Goal: Information Seeking & Learning: Learn about a topic

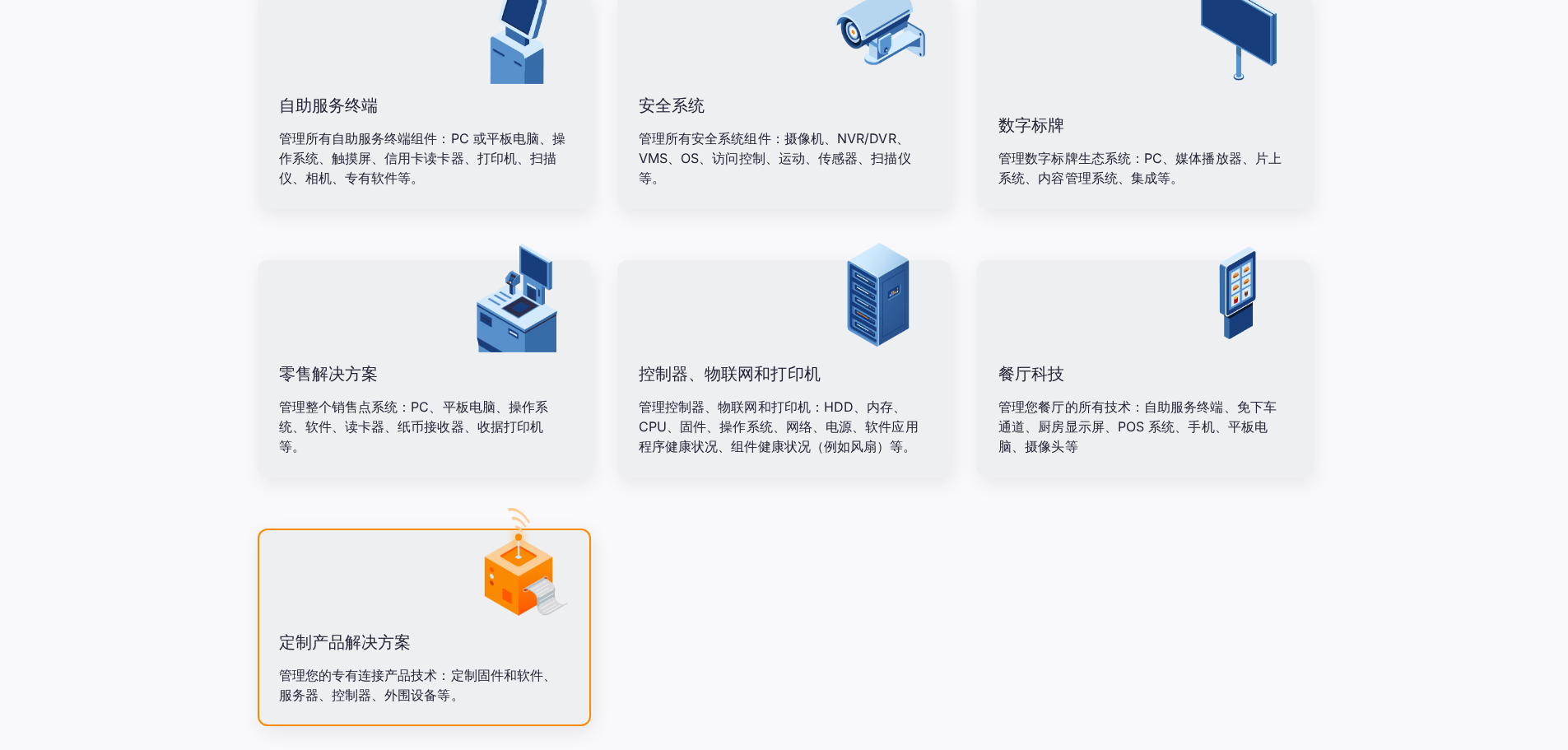
scroll to position [2305, 0]
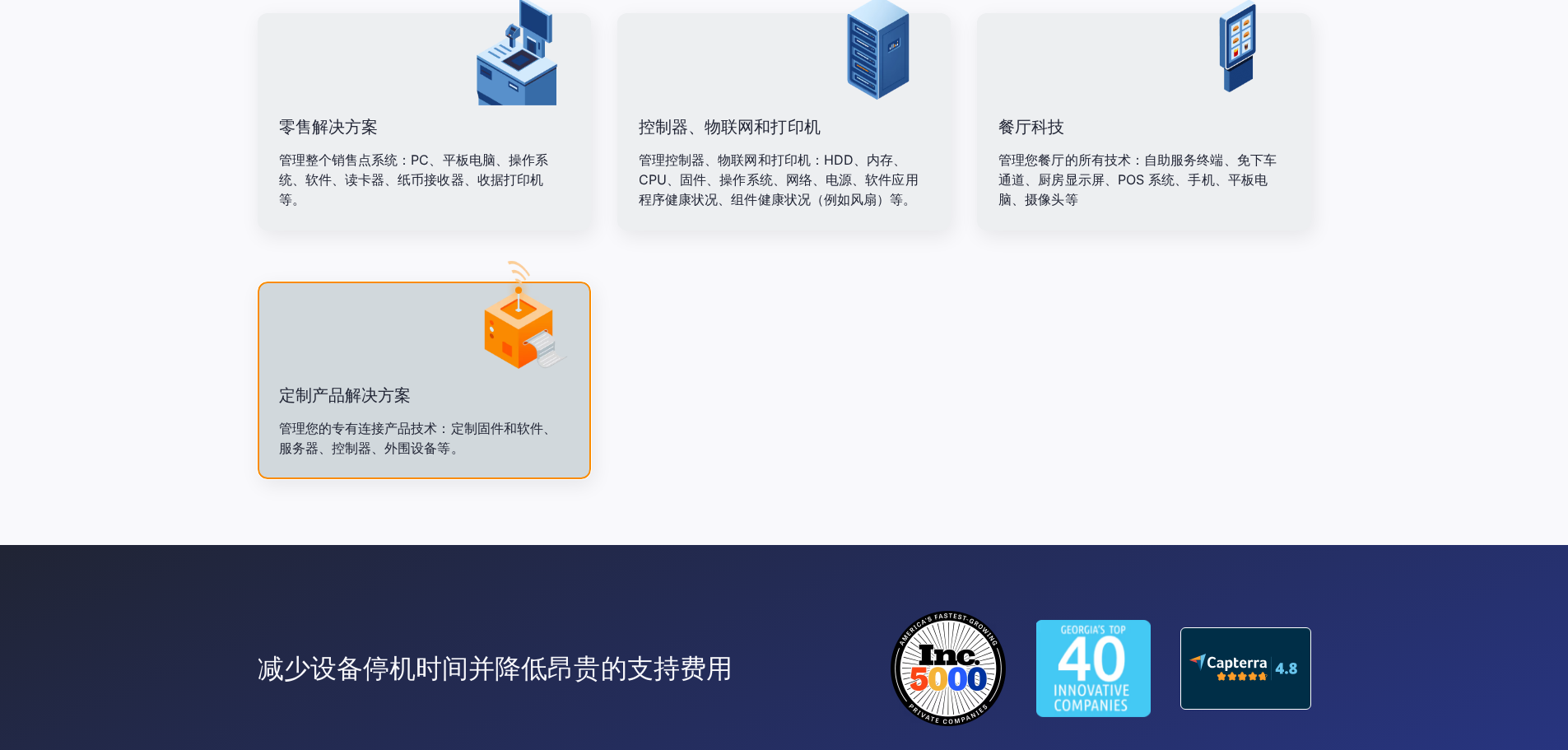
click at [512, 352] on img at bounding box center [518, 316] width 116 height 116
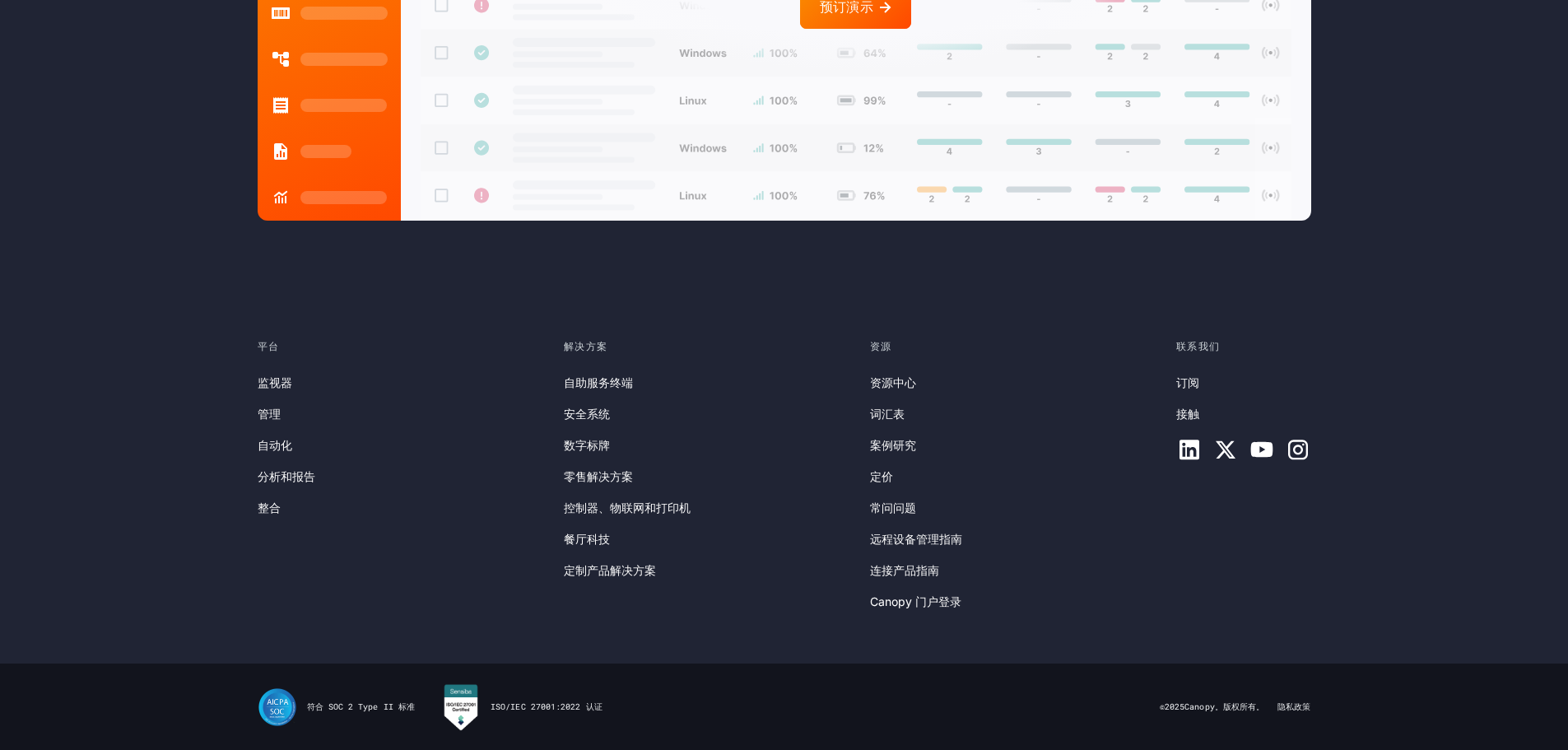
scroll to position [4485, 0]
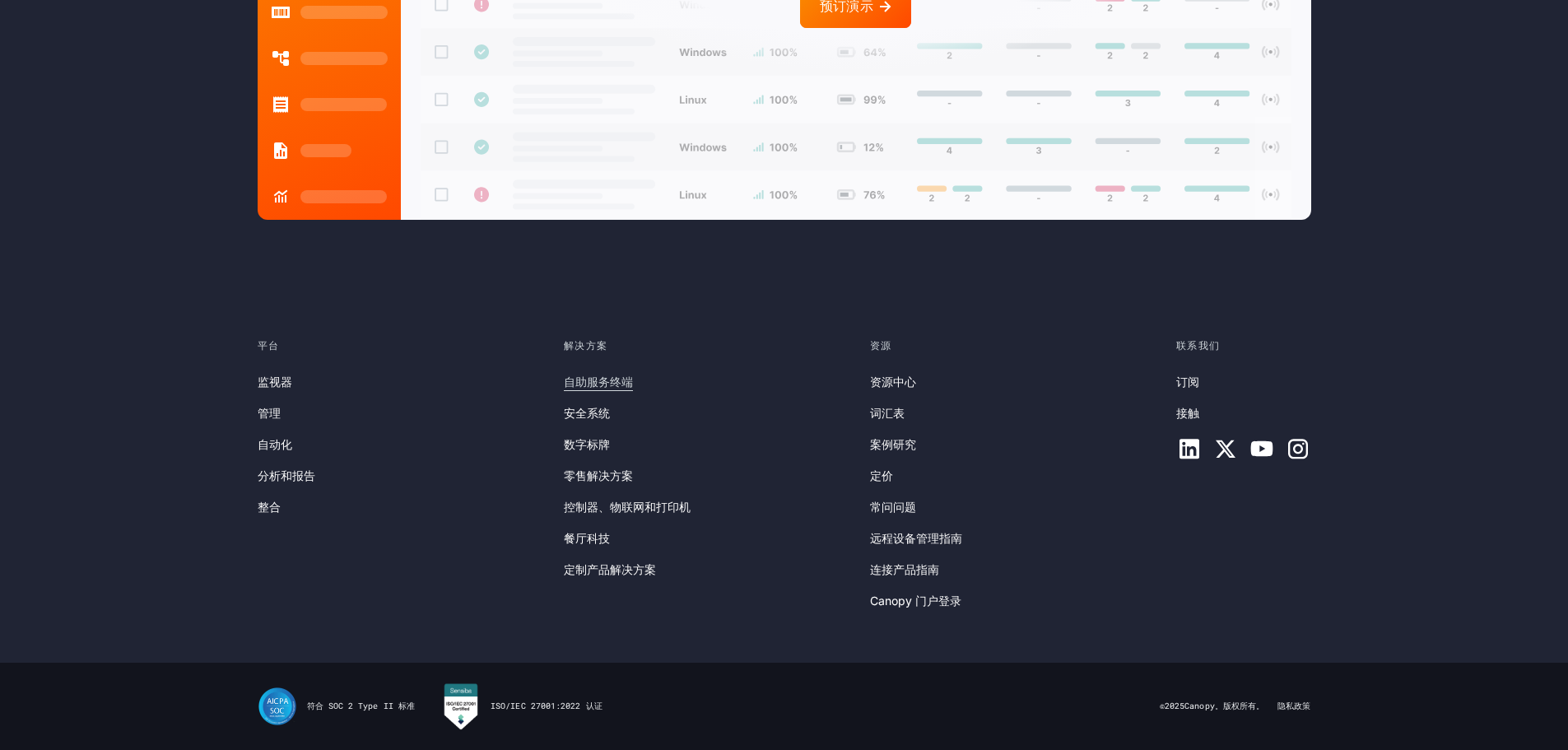
click at [591, 380] on font "自助服务终端" at bounding box center [597, 382] width 69 height 14
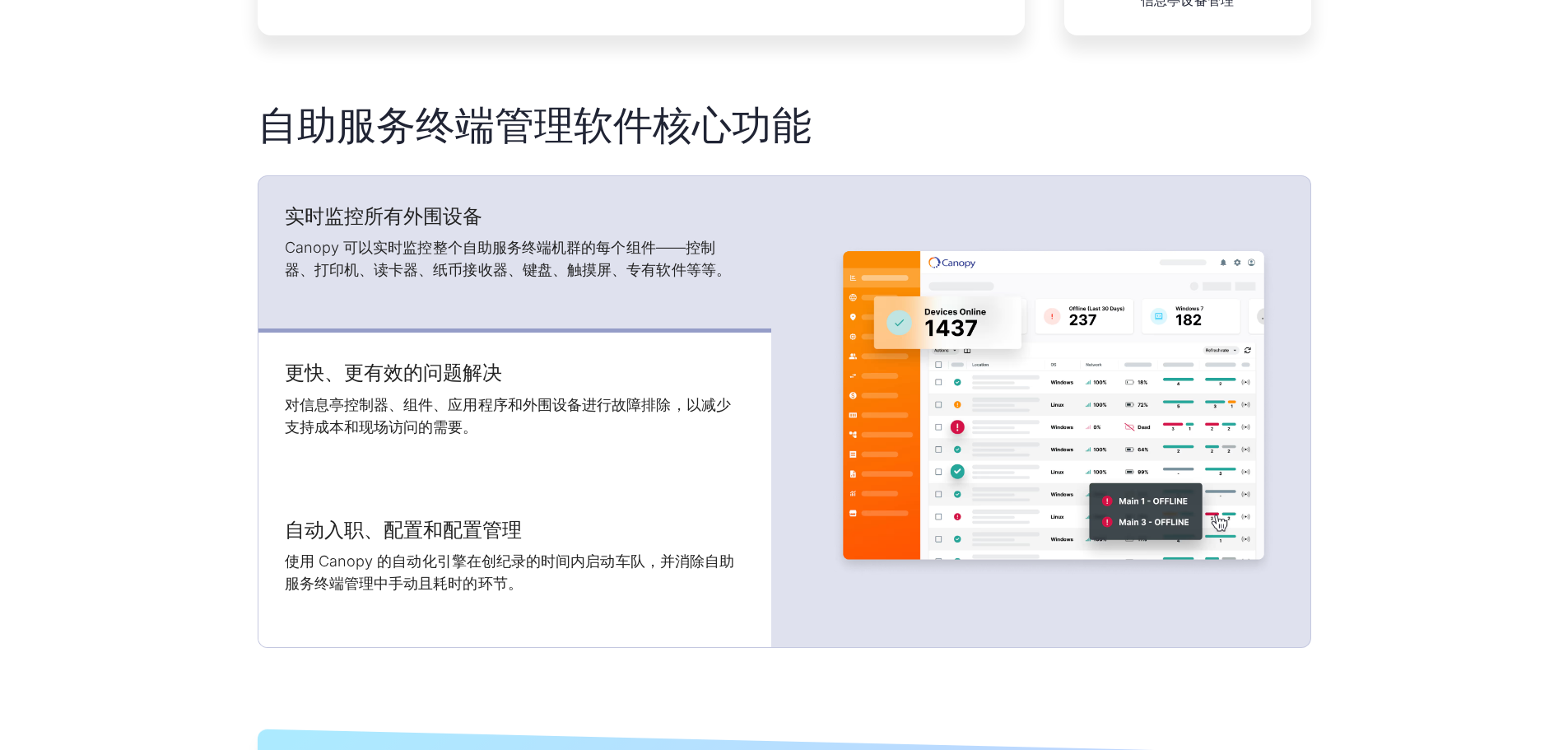
scroll to position [1894, 0]
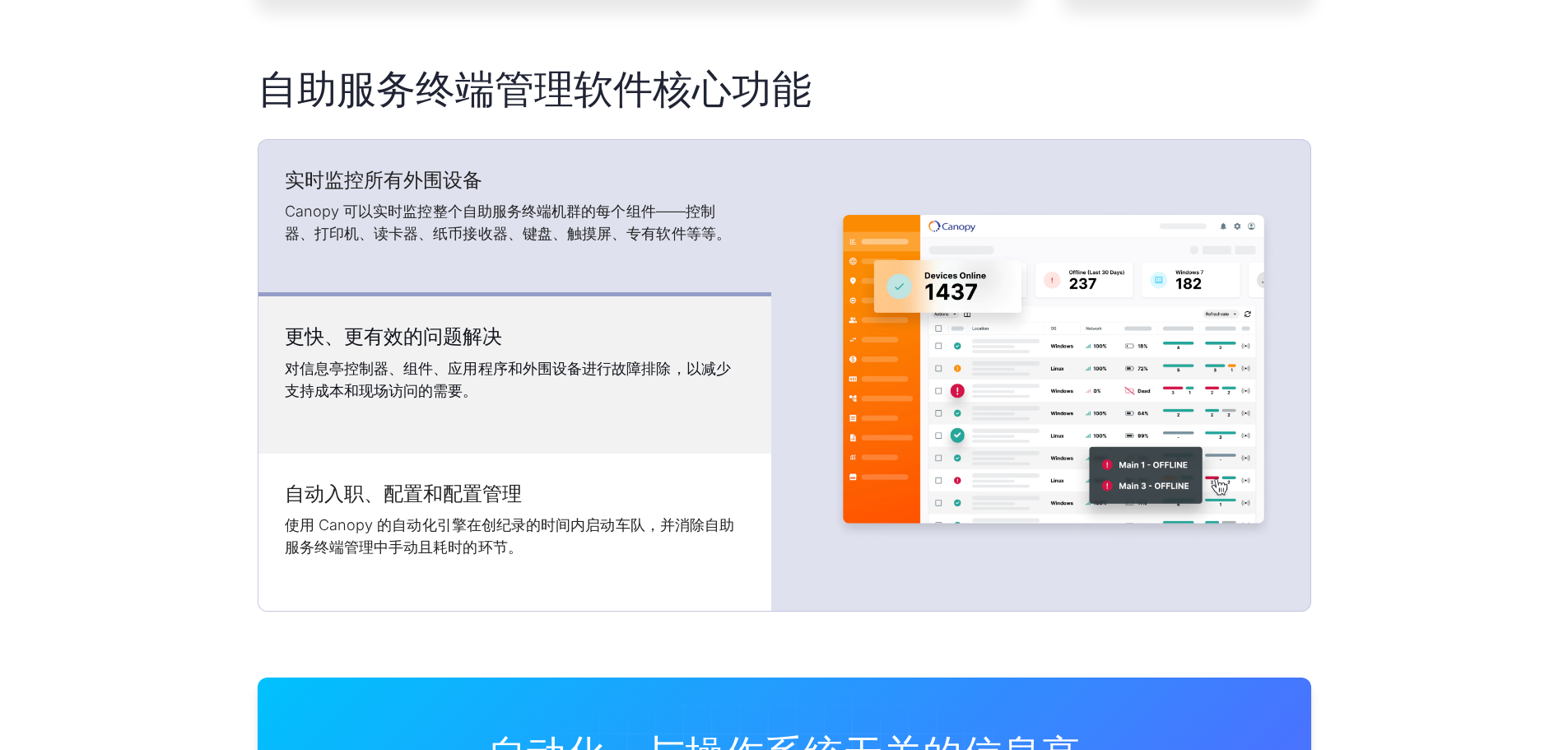
click at [631, 370] on font "对信息亭控制器、组件、应用程序和外围设备进行故障排除，以减少支持成本和现场访问的需要。" at bounding box center [507, 379] width 446 height 39
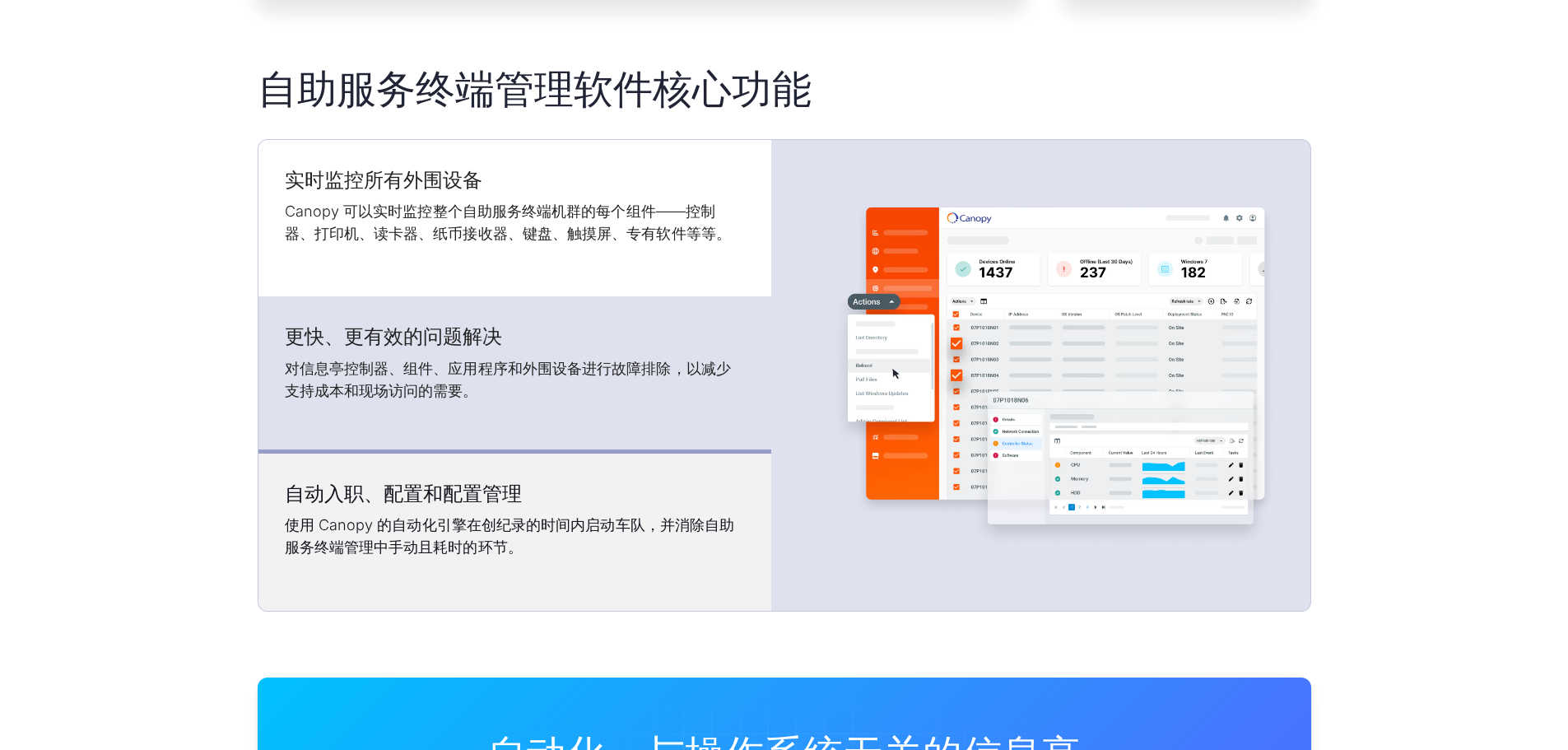
click at [637, 529] on font "使用 Canopy 的自动化引擎在创纪录的时间内启动车队，并消除自助服务终端管理中手动且耗时的环节。" at bounding box center [510, 536] width 450 height 39
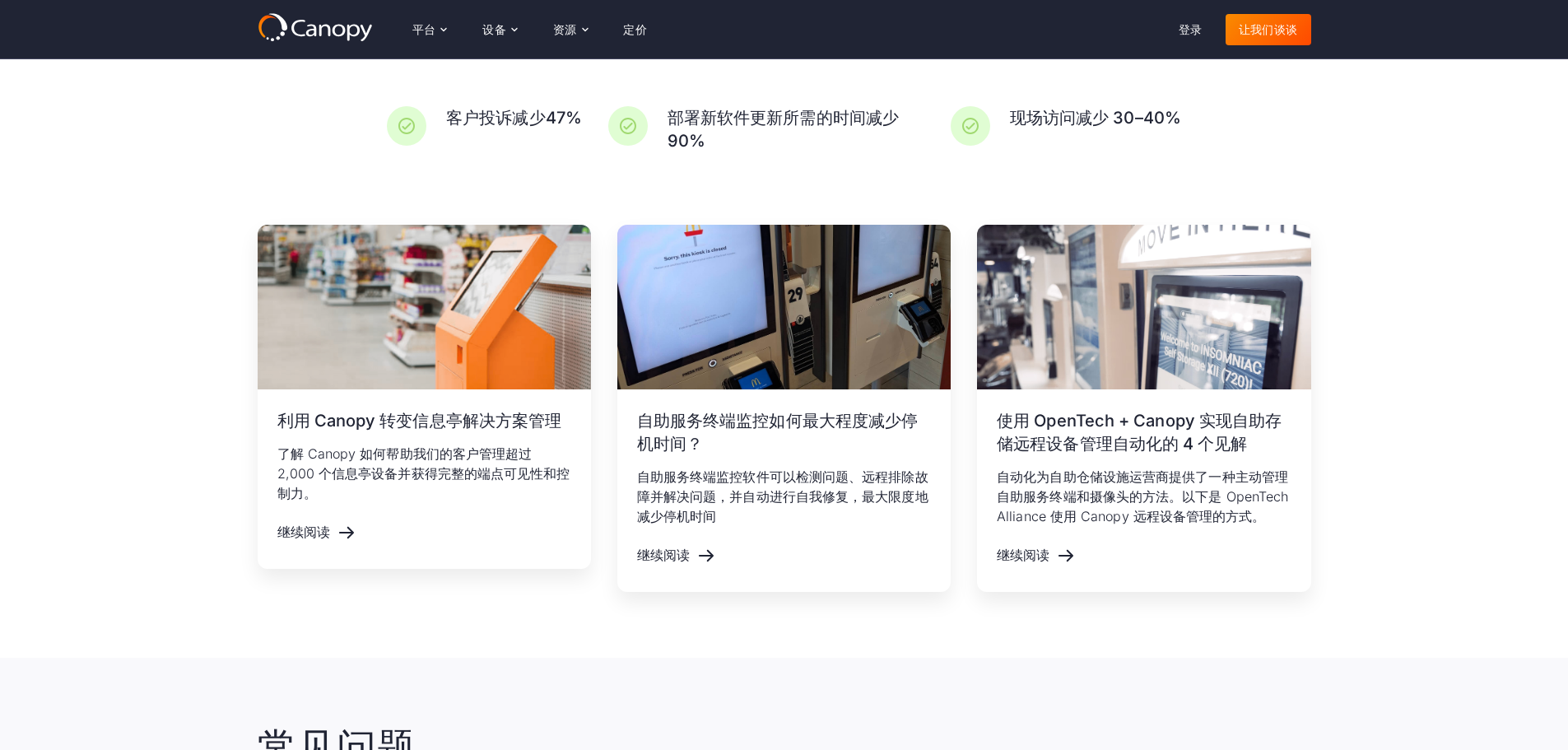
scroll to position [2817, 0]
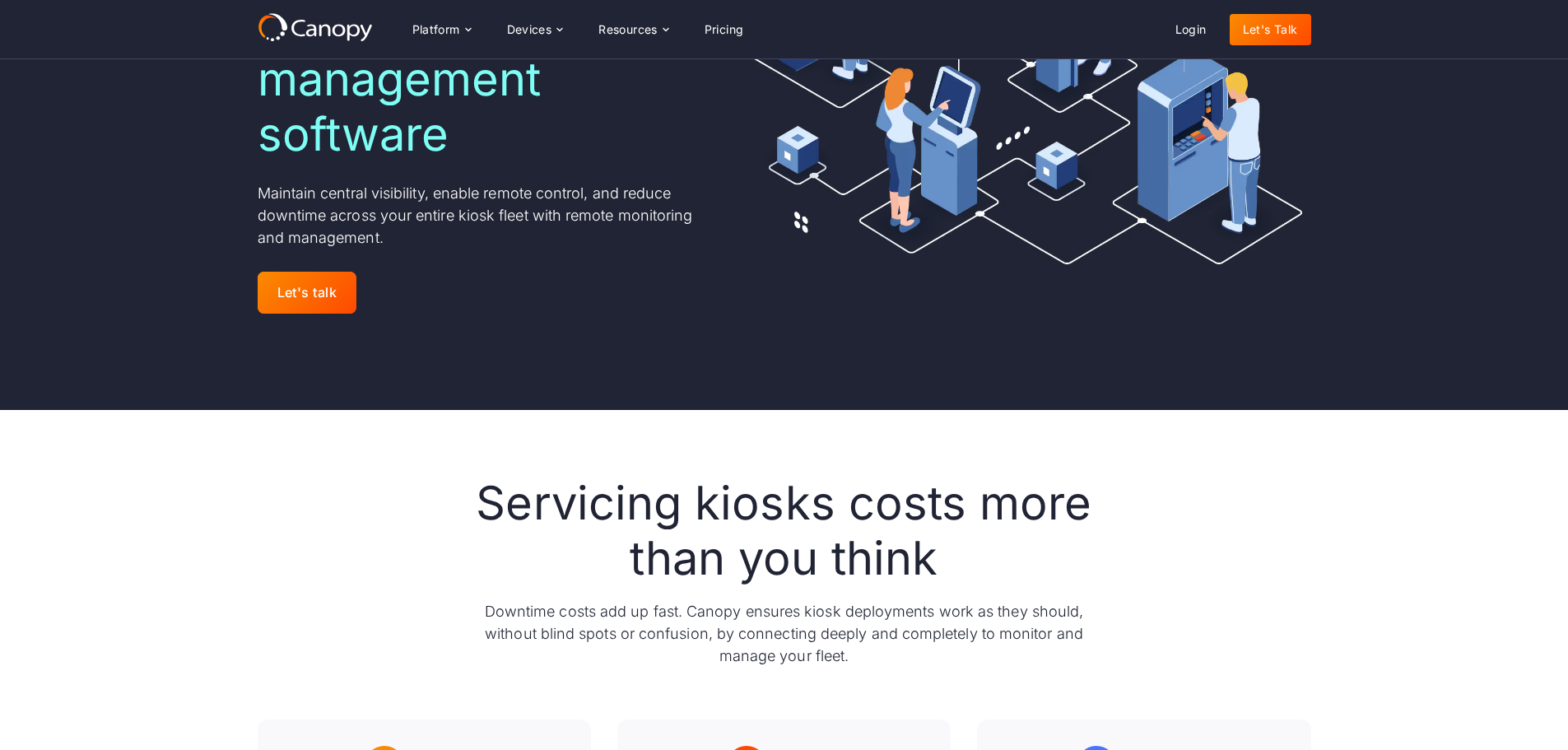
scroll to position [265, 0]
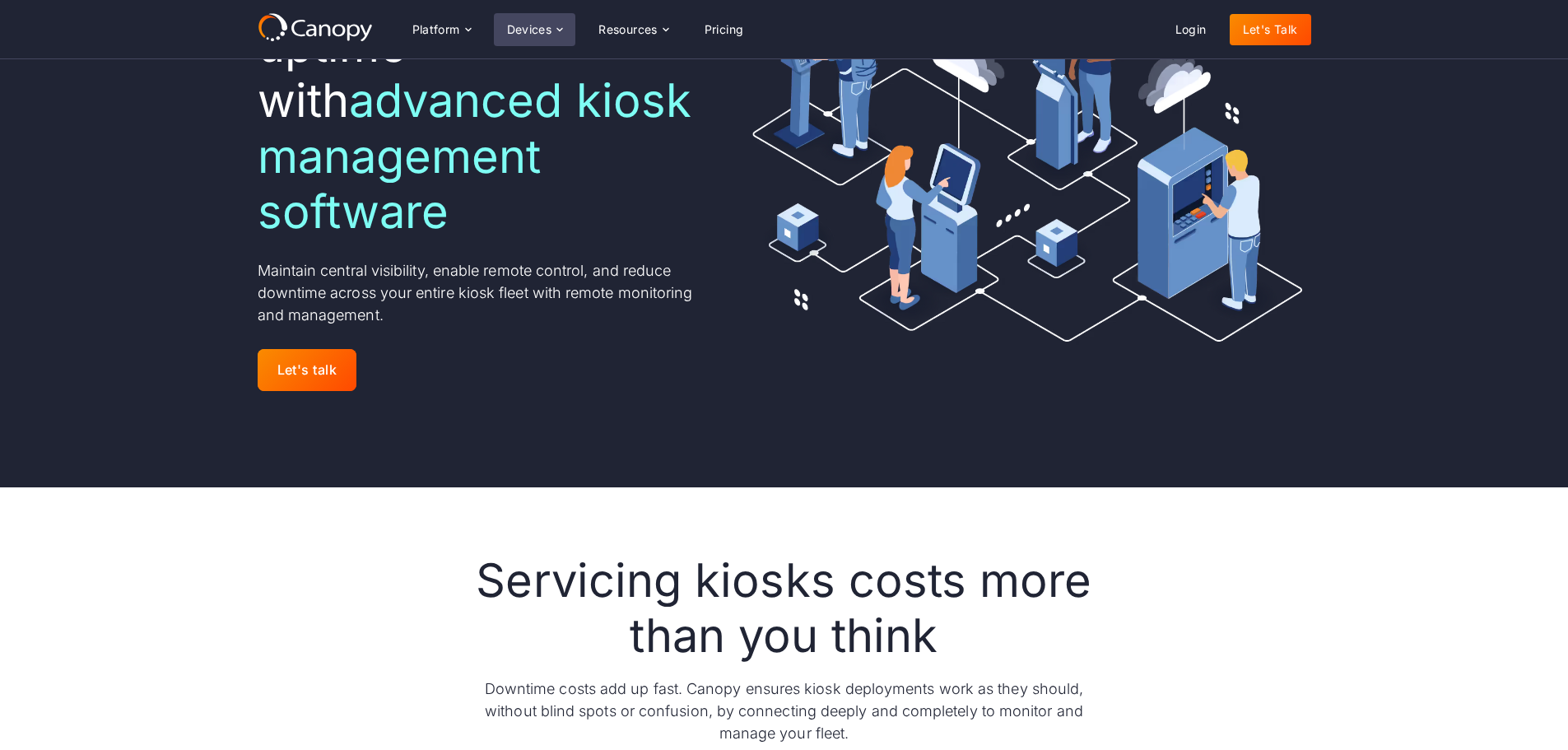
click at [536, 39] on div "Devices" at bounding box center [535, 29] width 82 height 33
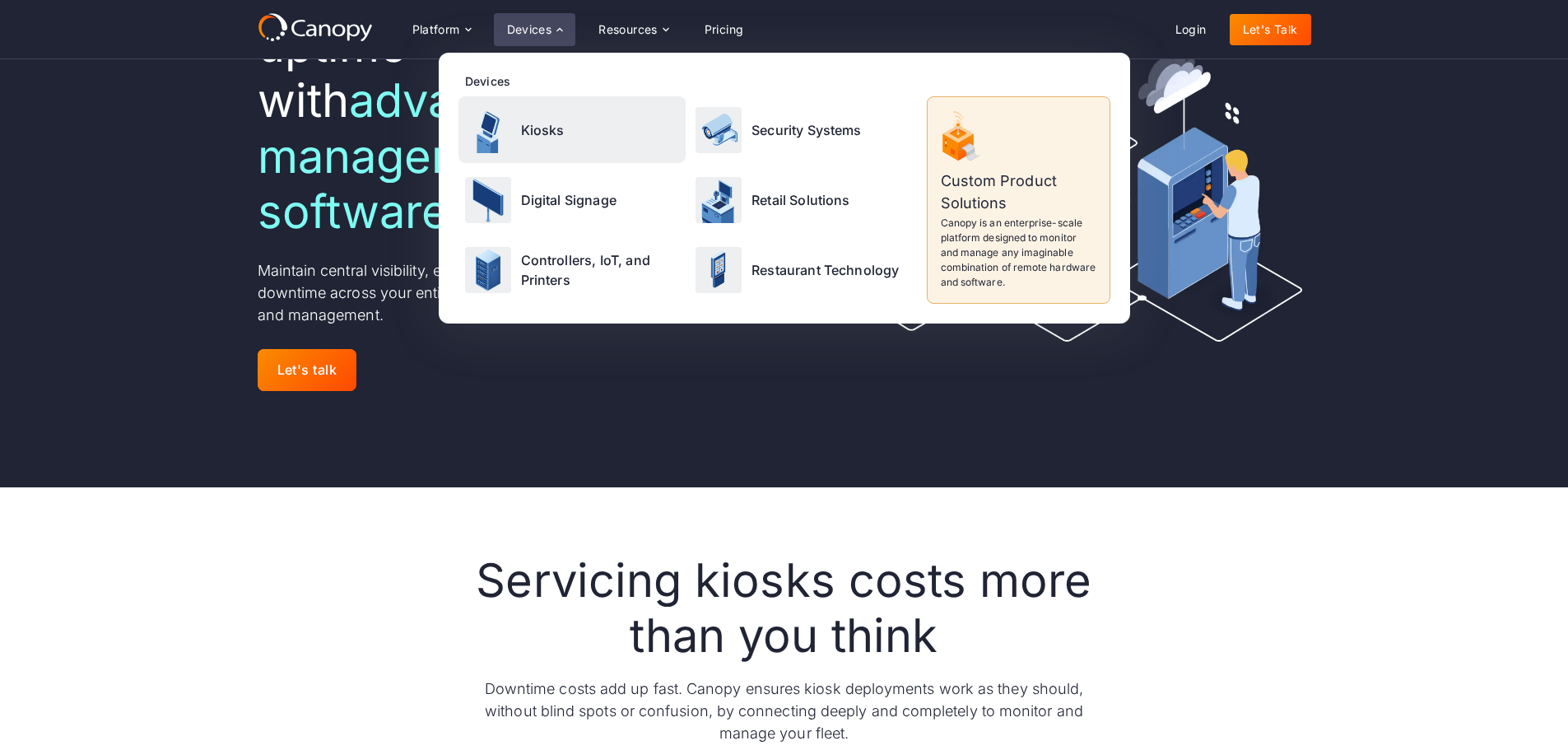
click at [559, 118] on div "Kiosks" at bounding box center [572, 129] width 228 height 66
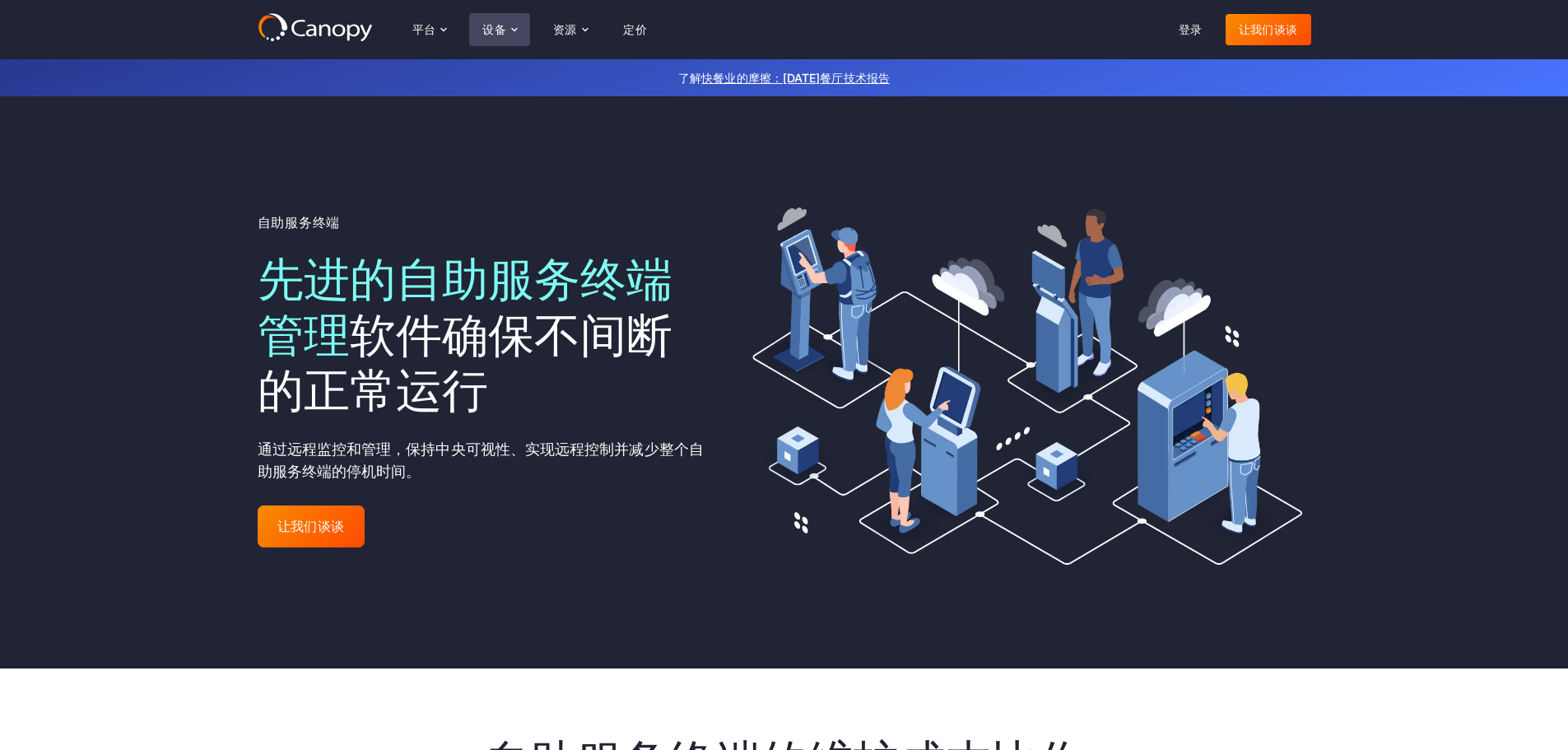
click at [501, 23] on font "设备" at bounding box center [494, 29] width 24 height 14
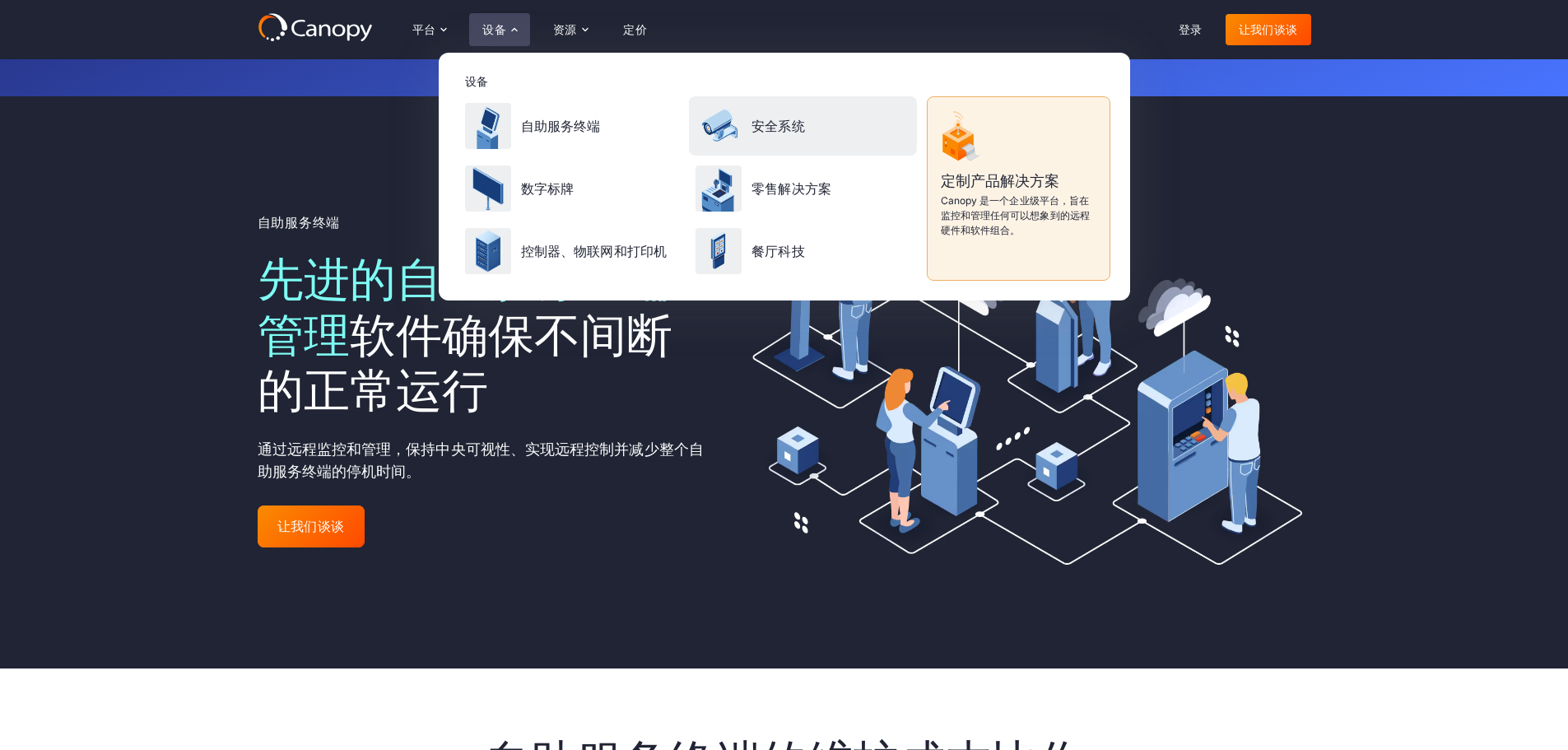
click at [812, 127] on div "安全系统" at bounding box center [802, 126] width 228 height 60
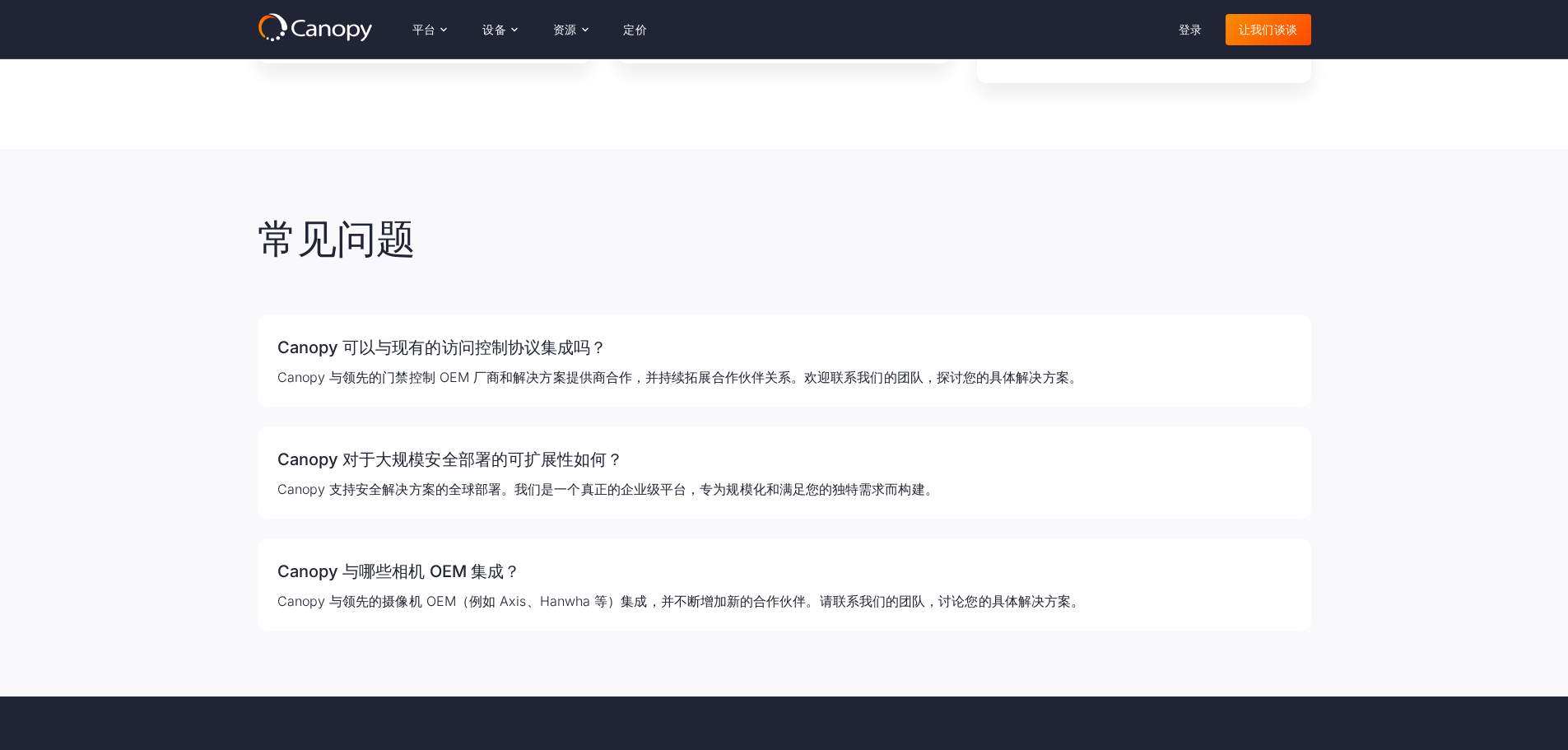
scroll to position [3211, 0]
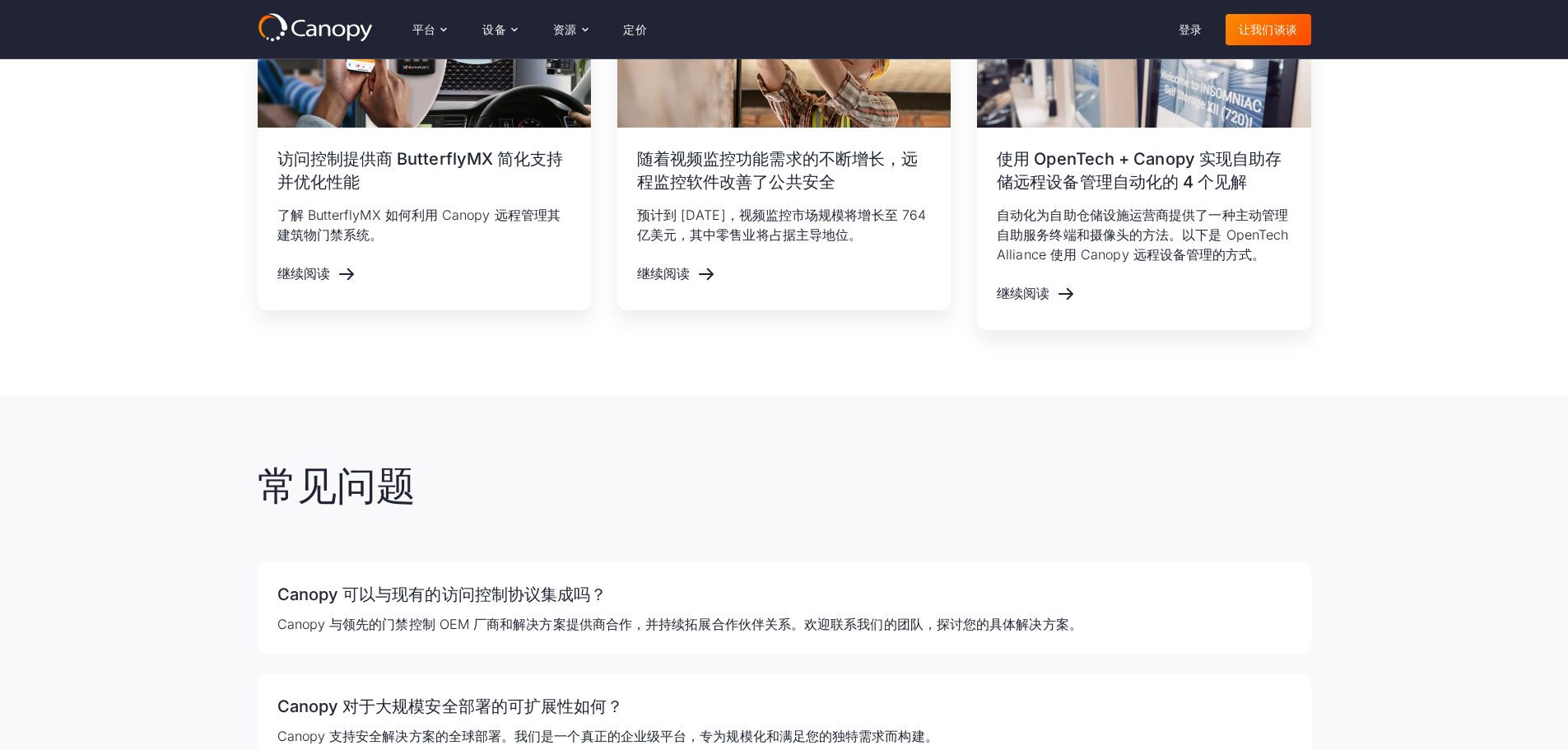
click at [315, 21] on icon at bounding box center [315, 27] width 116 height 30
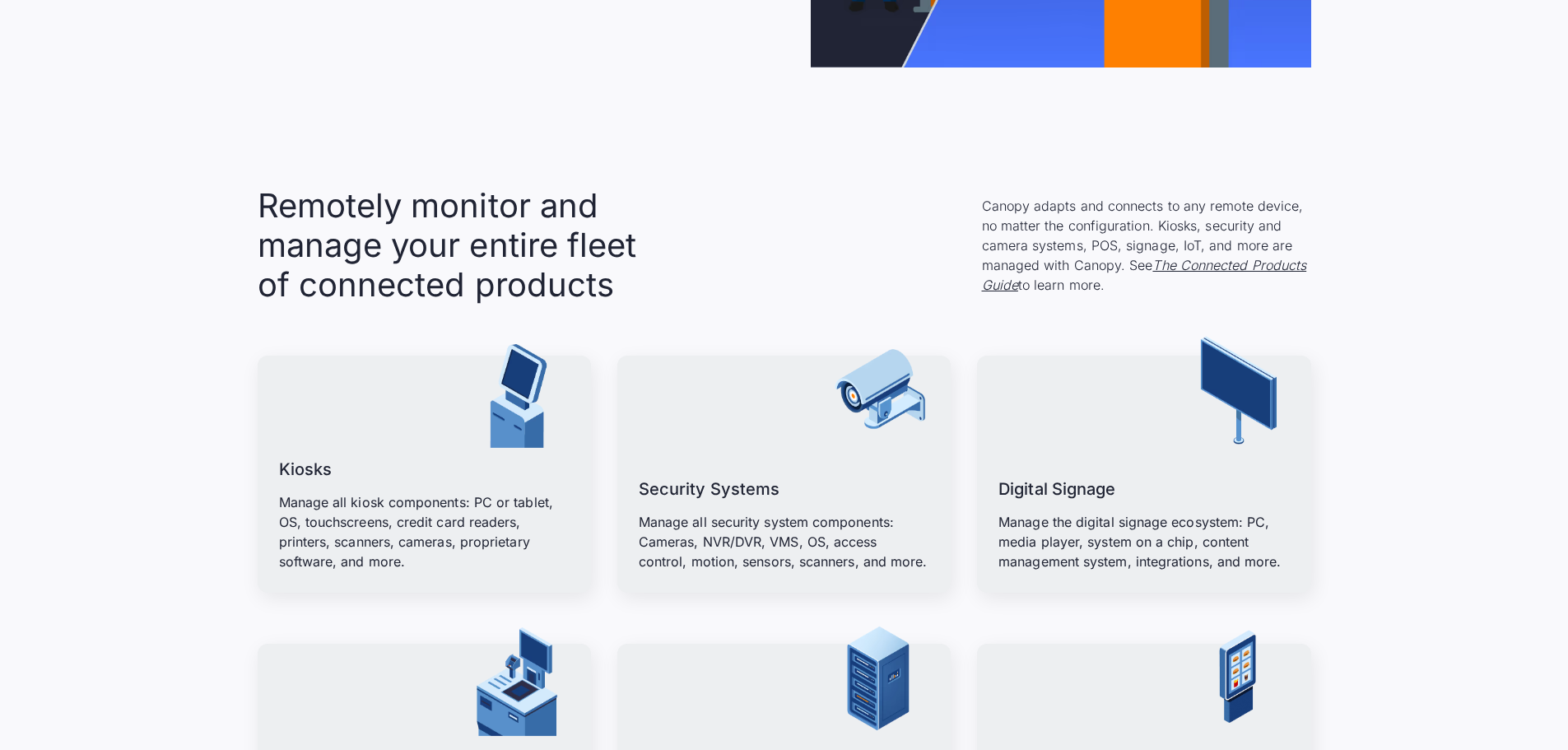
scroll to position [1889, 0]
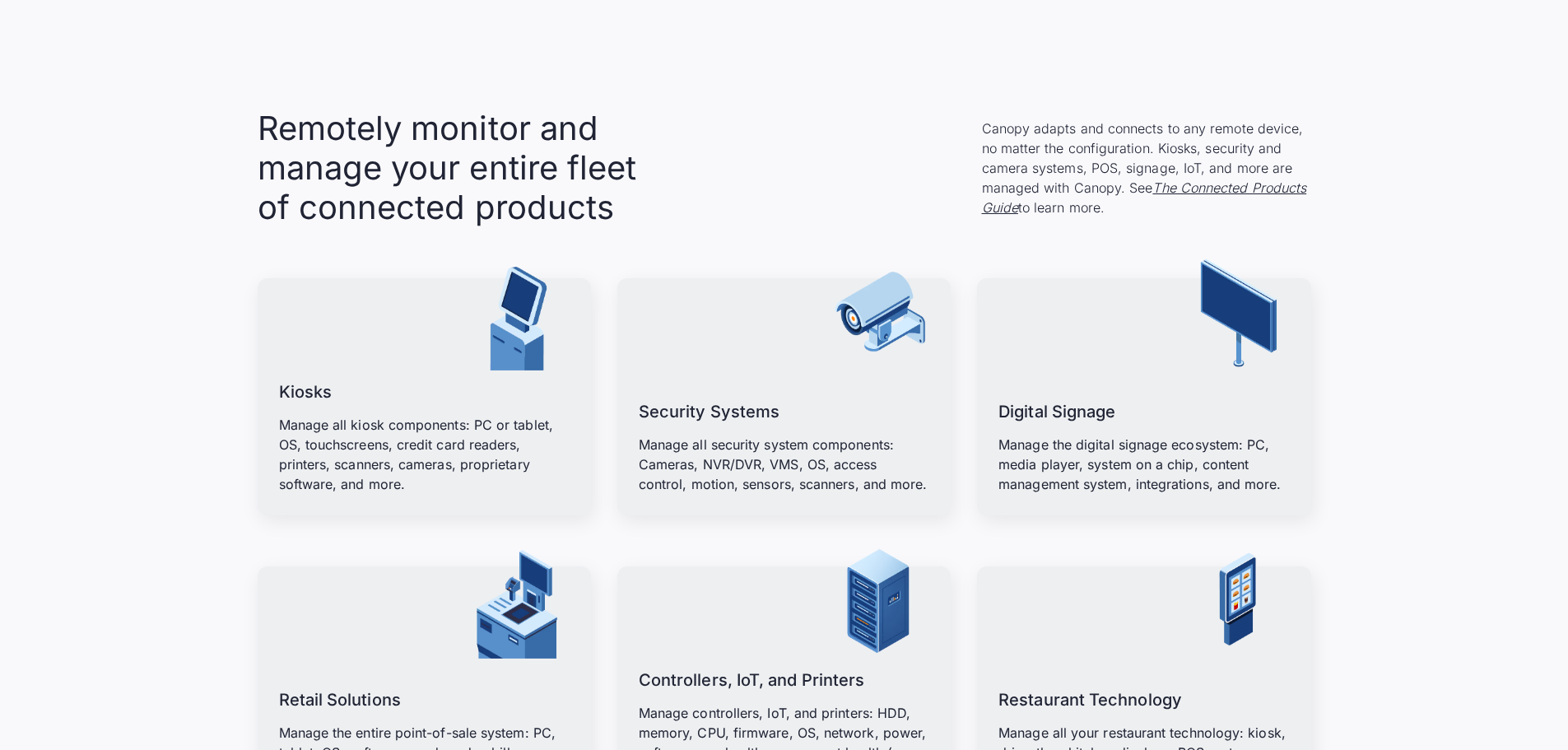
click at [1367, 330] on section "Remotely monitor and manage your entire fleet of connected products Canopy adap…" at bounding box center [784, 590] width 1568 height 1095
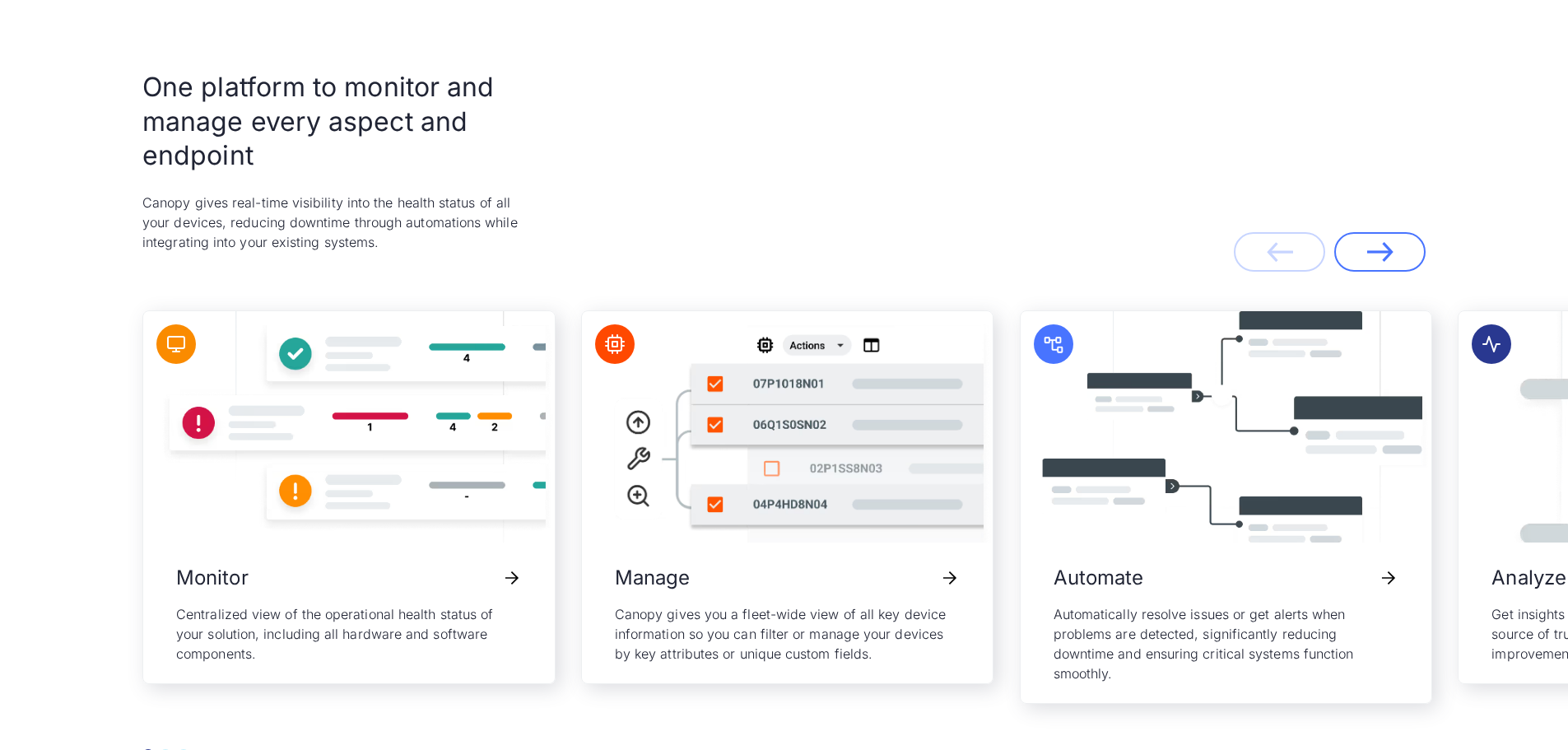
scroll to position [3453, 0]
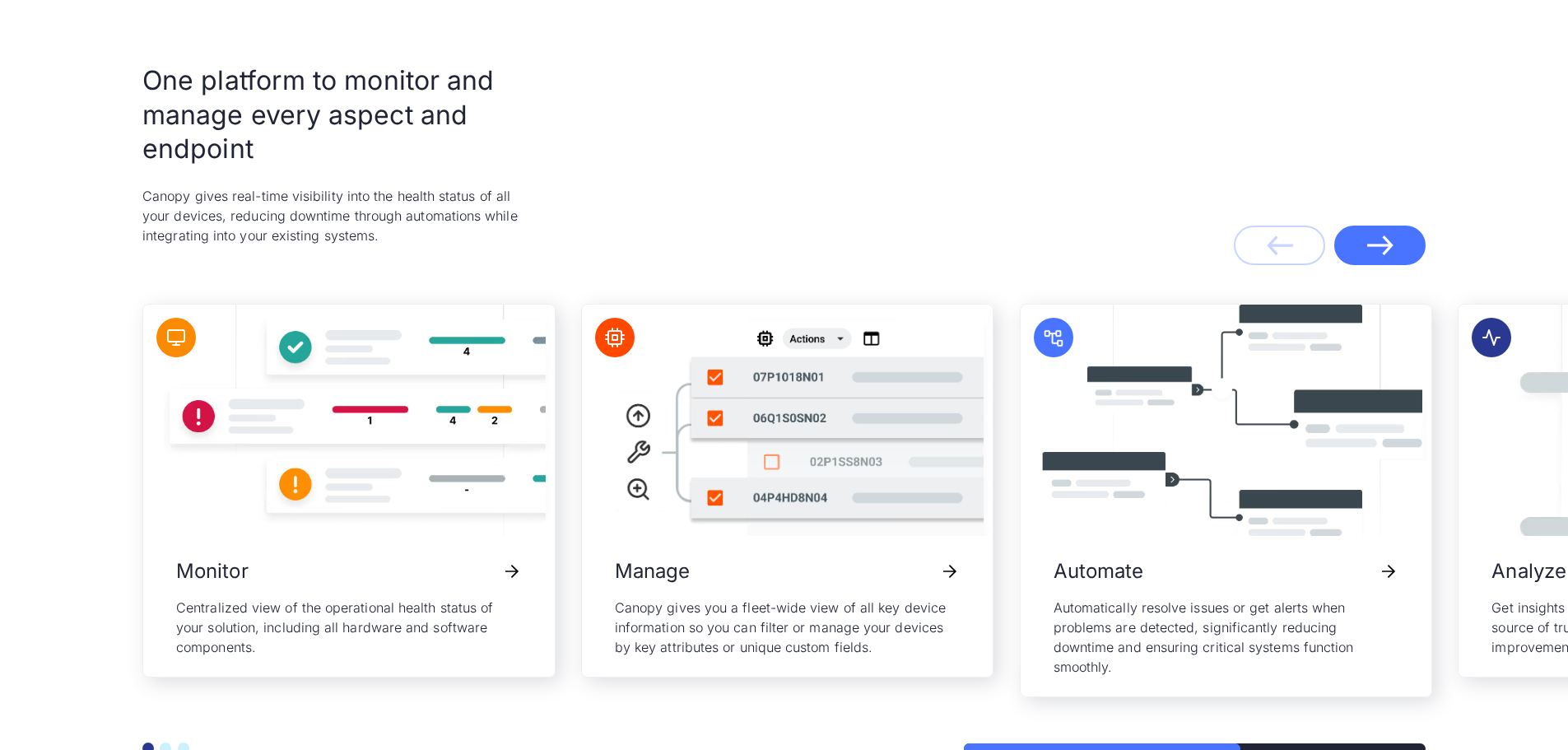
click at [1374, 241] on icon "Next slide" at bounding box center [1379, 245] width 26 height 20
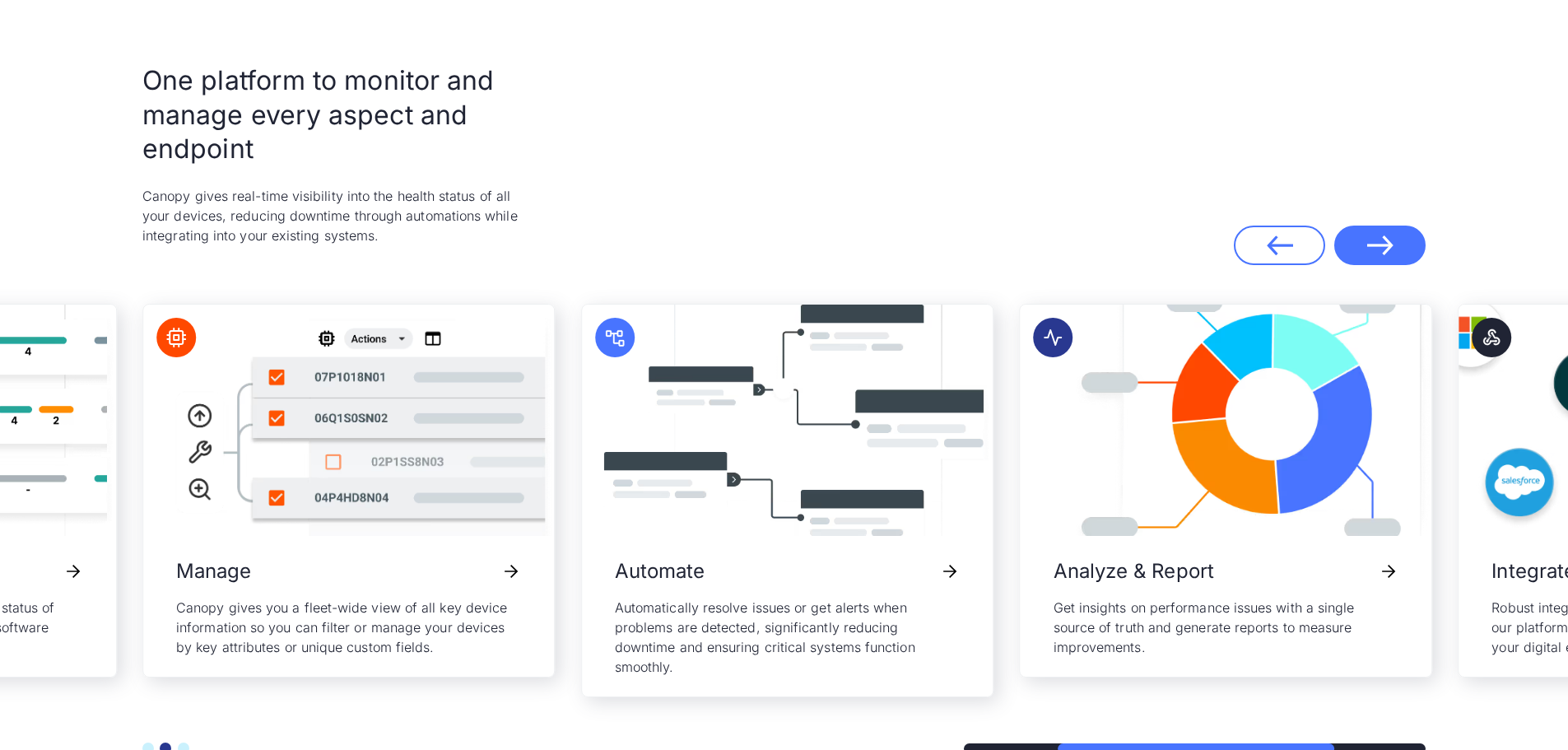
click at [1360, 244] on link "Next" at bounding box center [1379, 245] width 91 height 39
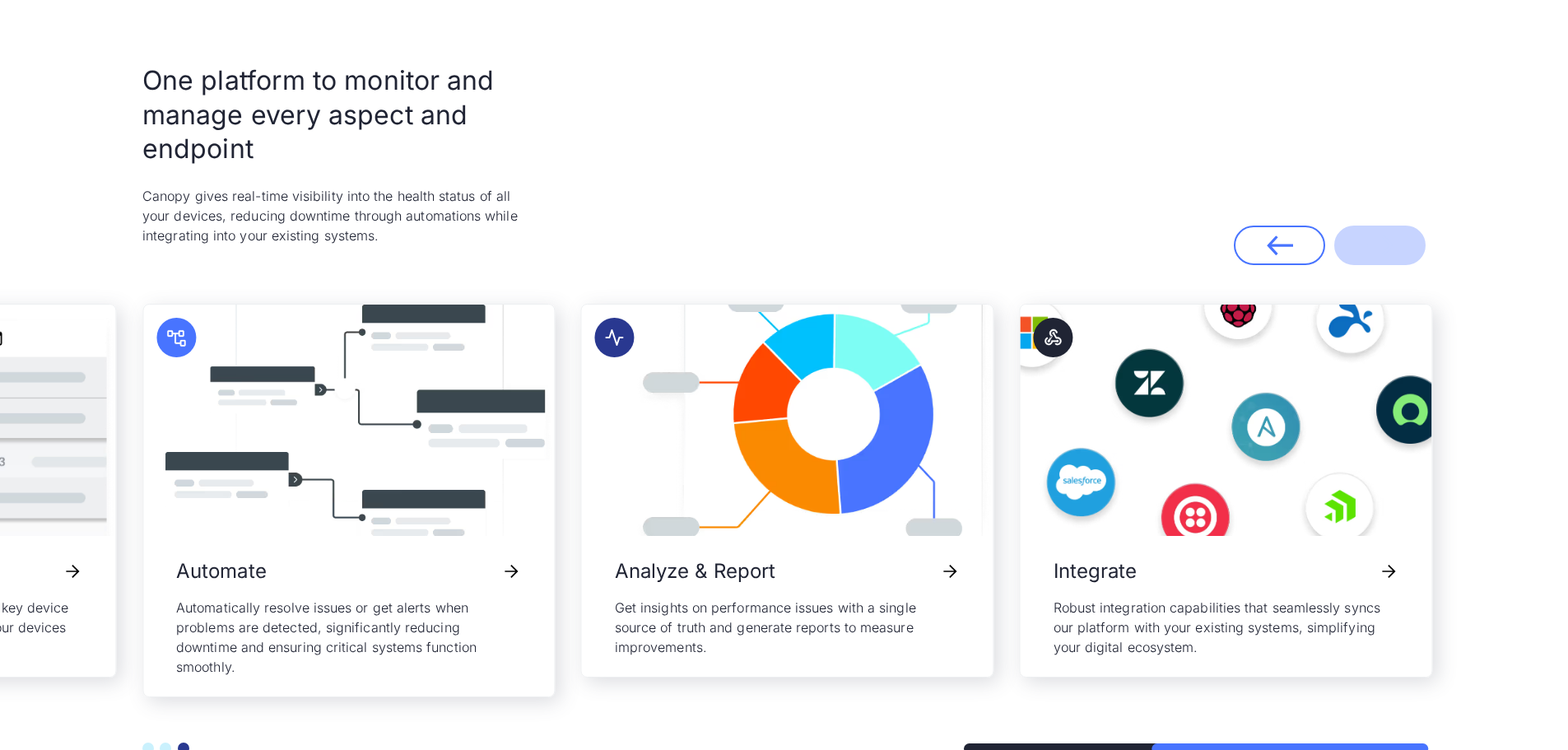
click at [1360, 244] on div "Previous Next" at bounding box center [1328, 245] width 191 height 39
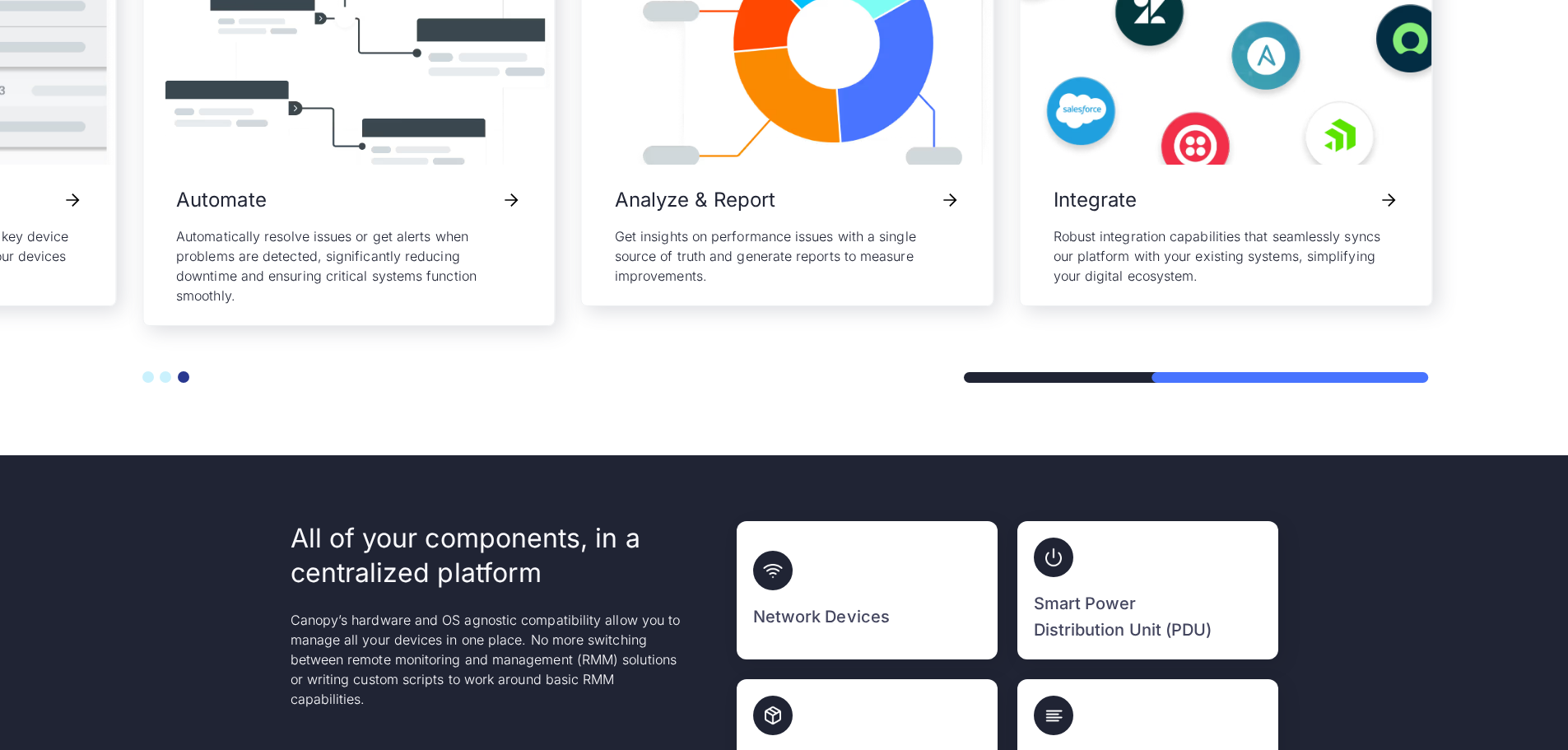
scroll to position [3865, 0]
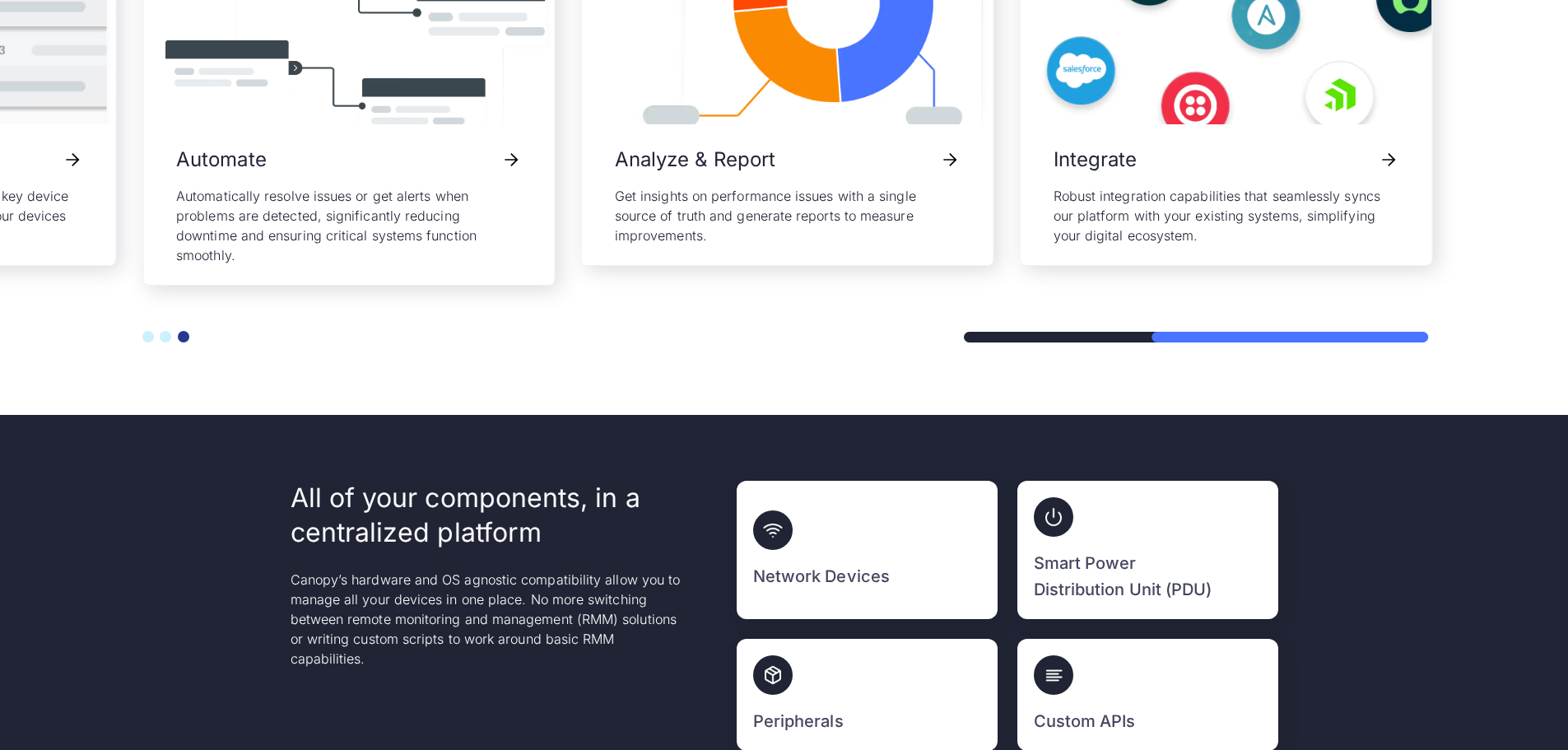
click at [1180, 311] on div at bounding box center [784, 314] width 1283 height 57
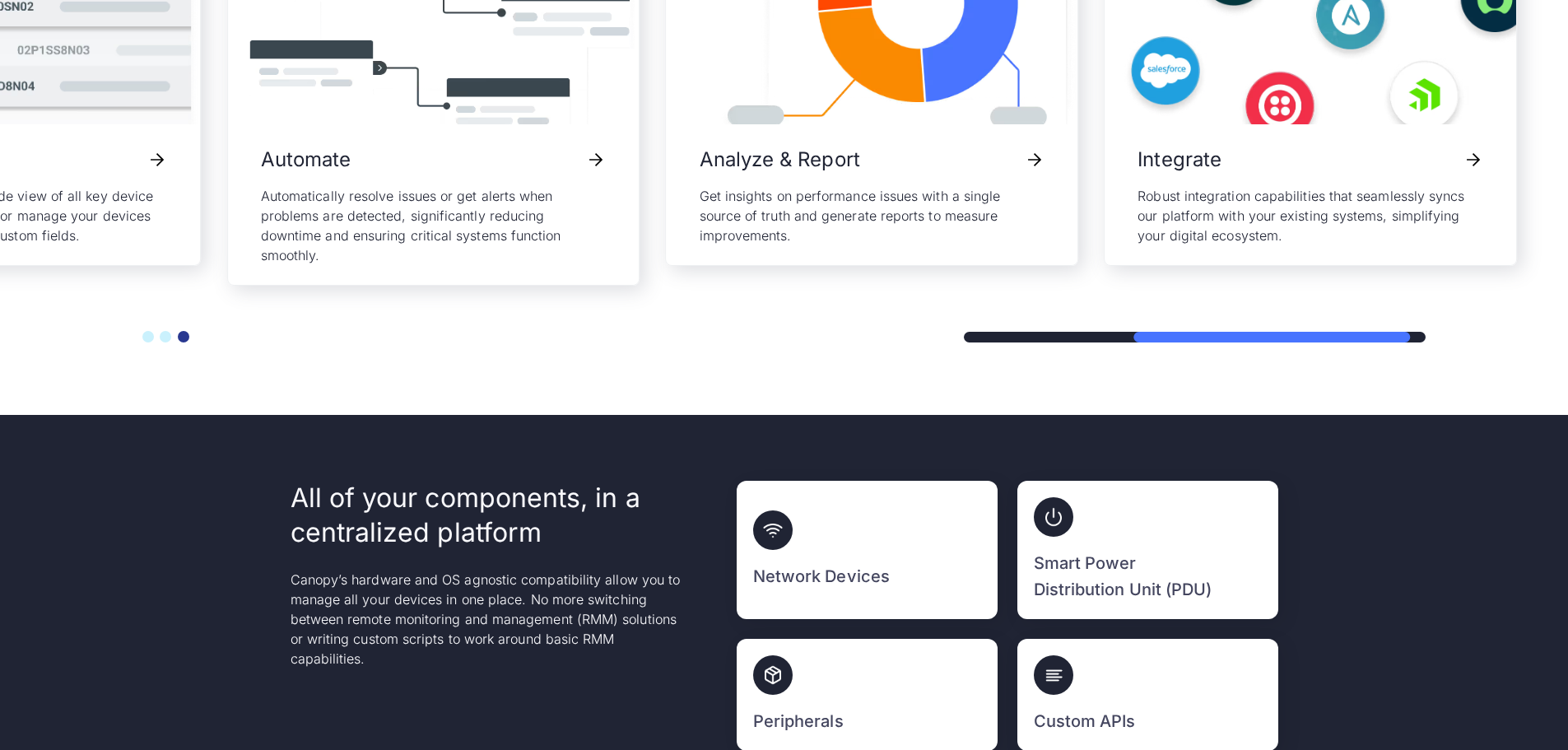
click at [1333, 332] on div at bounding box center [1271, 337] width 276 height 11
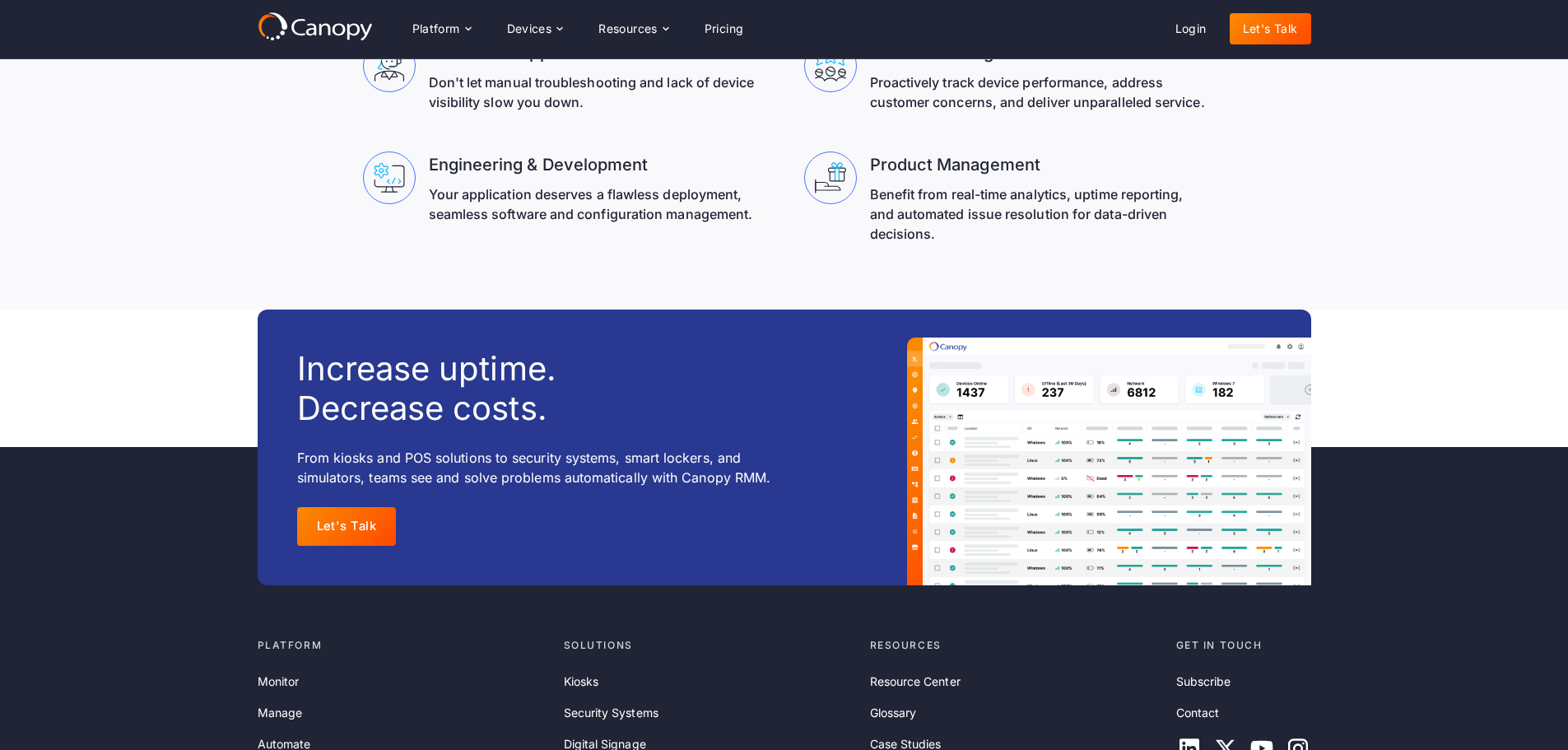
scroll to position [5023, 0]
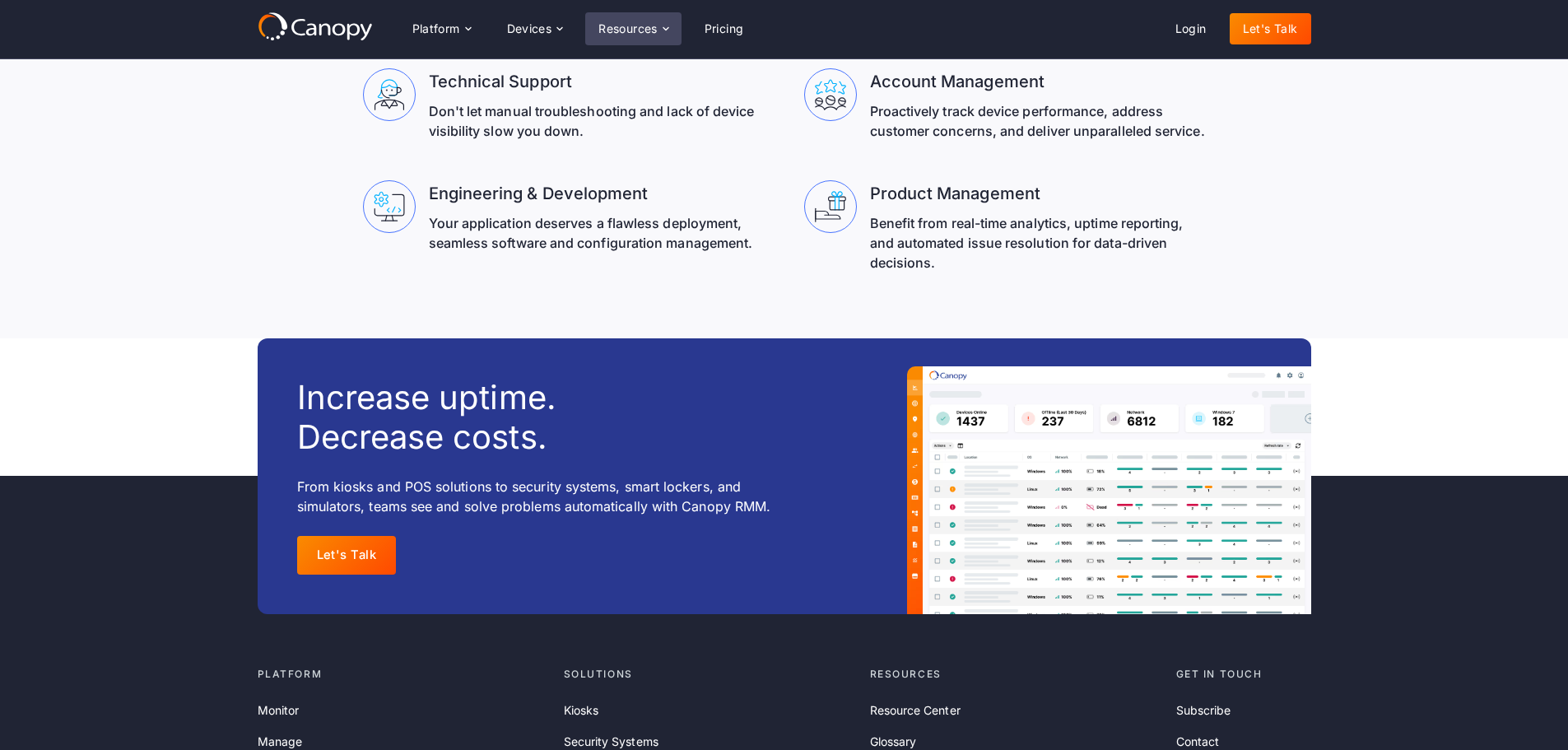
click at [642, 35] on div "Resources" at bounding box center [628, 29] width 59 height 12
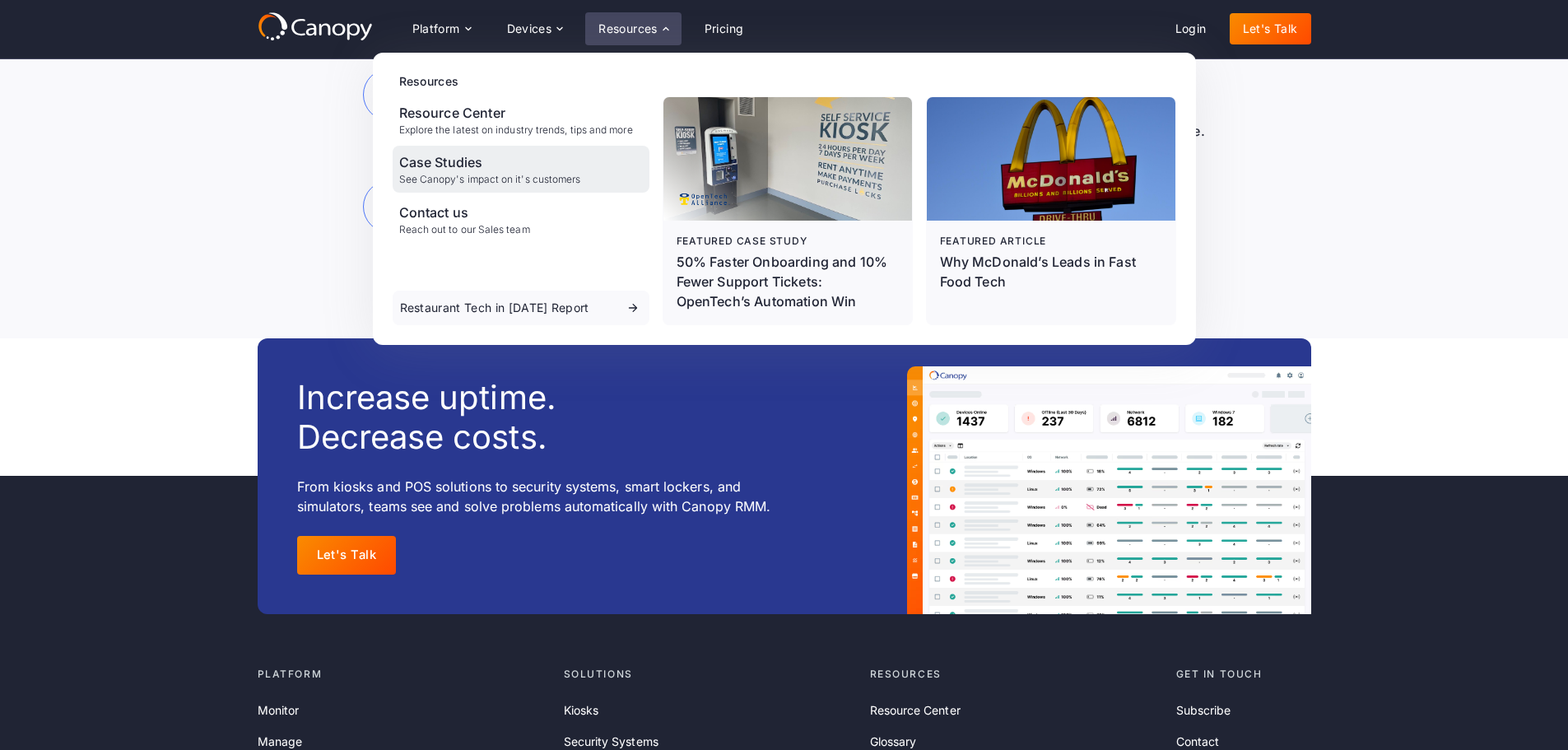
click at [530, 181] on div "See Canopy's impact on it's customers" at bounding box center [490, 179] width 182 height 12
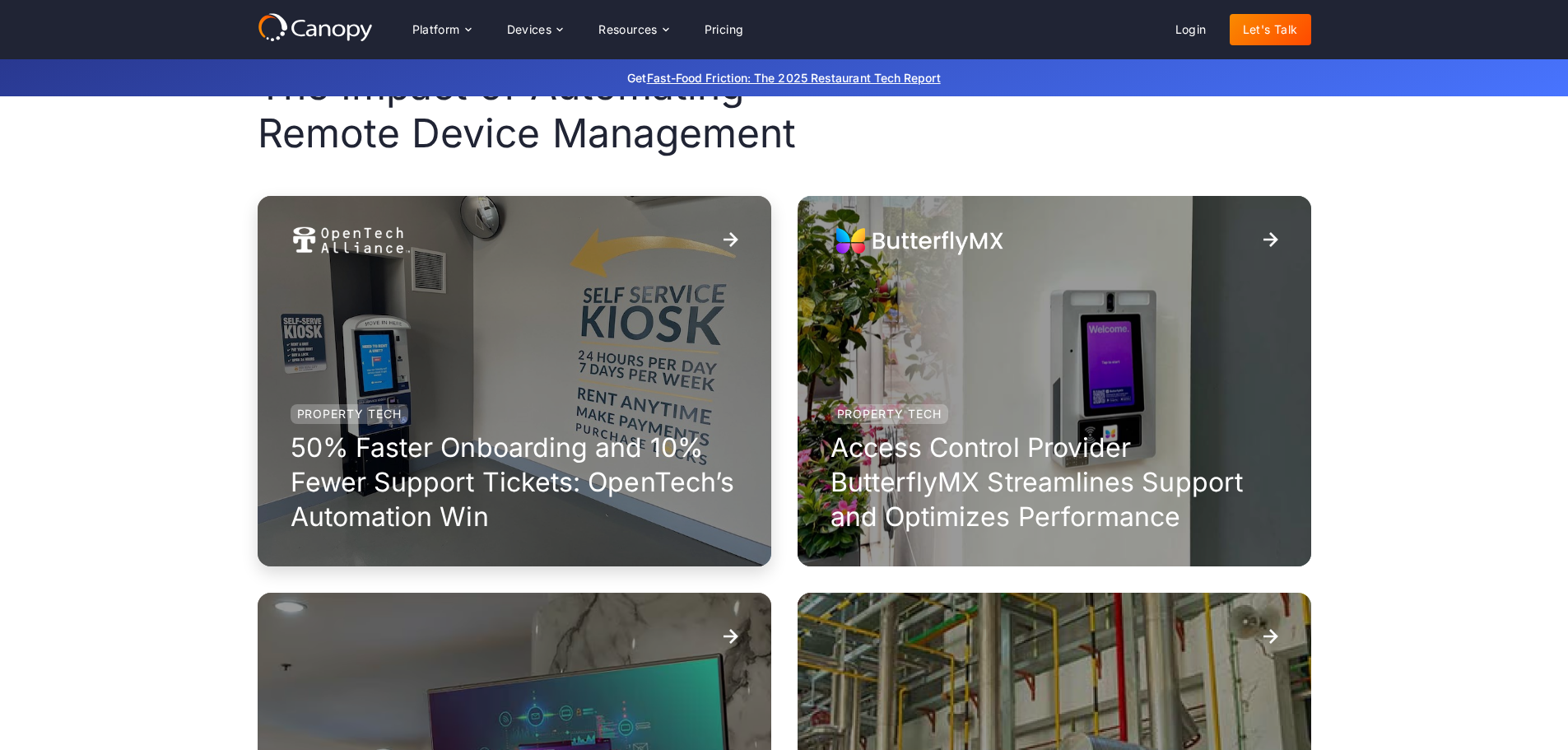
scroll to position [165, 0]
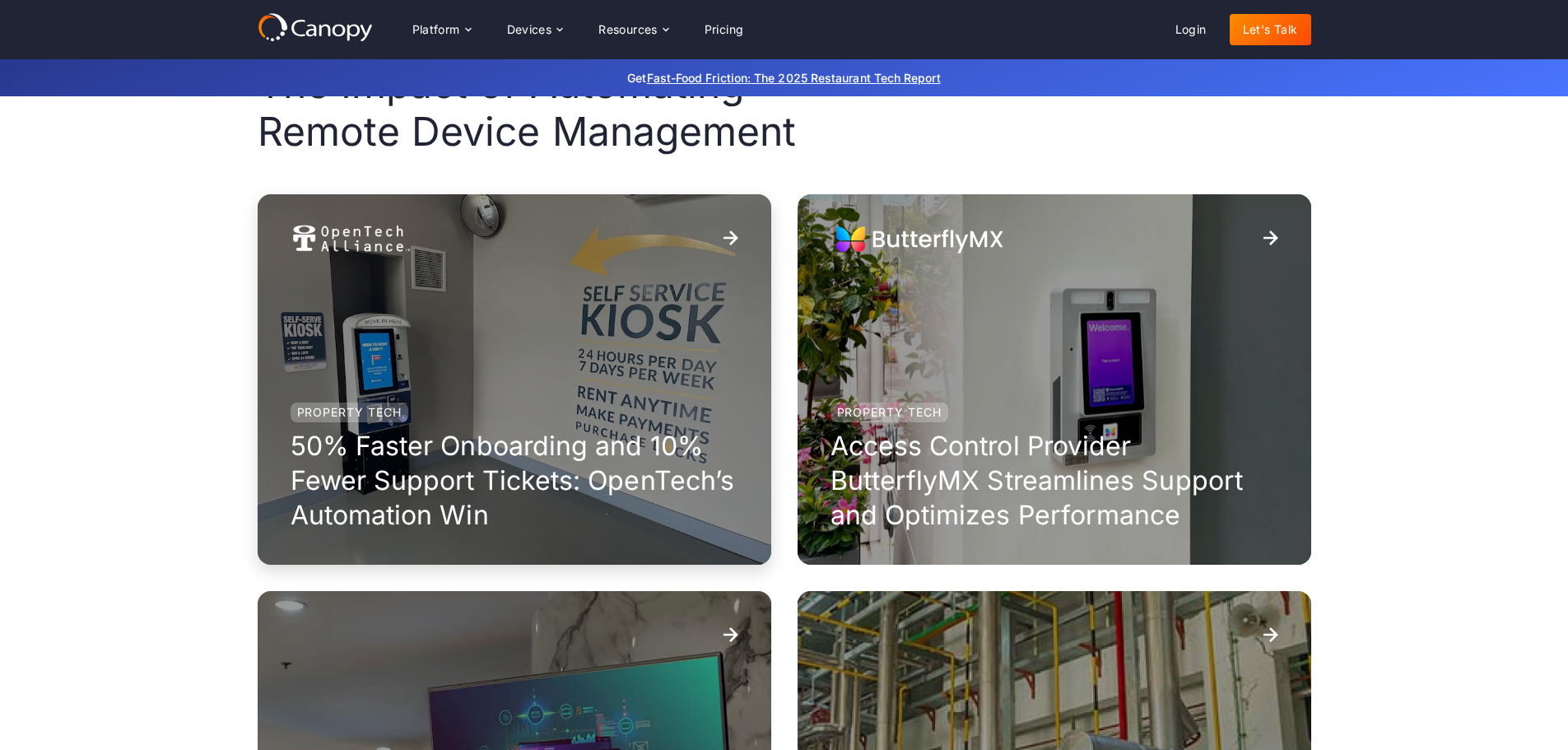
click at [487, 391] on div "Property Tech 50% Faster Onboarding and 10% Fewer Support Tickets: OpenTech’s A…" at bounding box center [514, 380] width 513 height 371
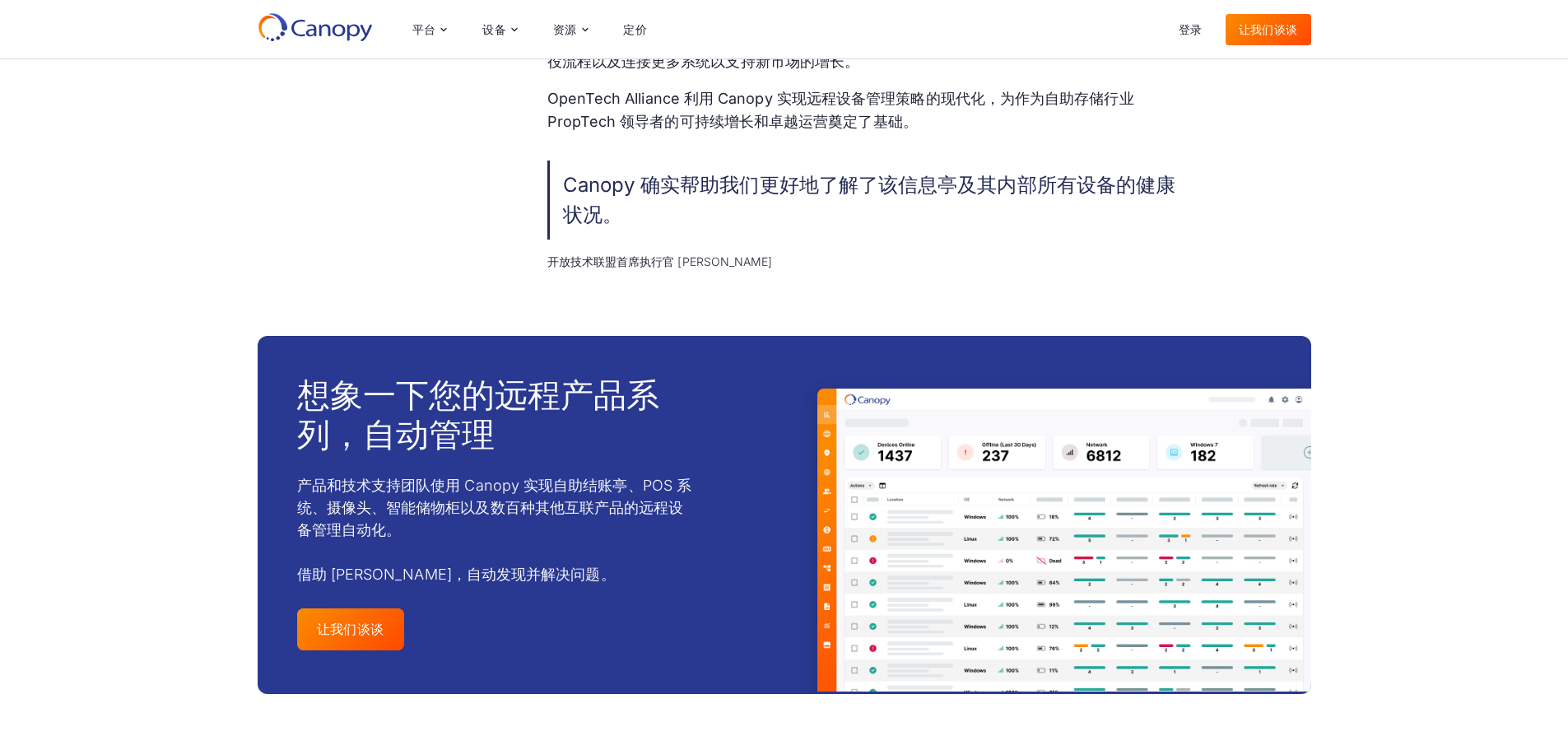
scroll to position [2882, 0]
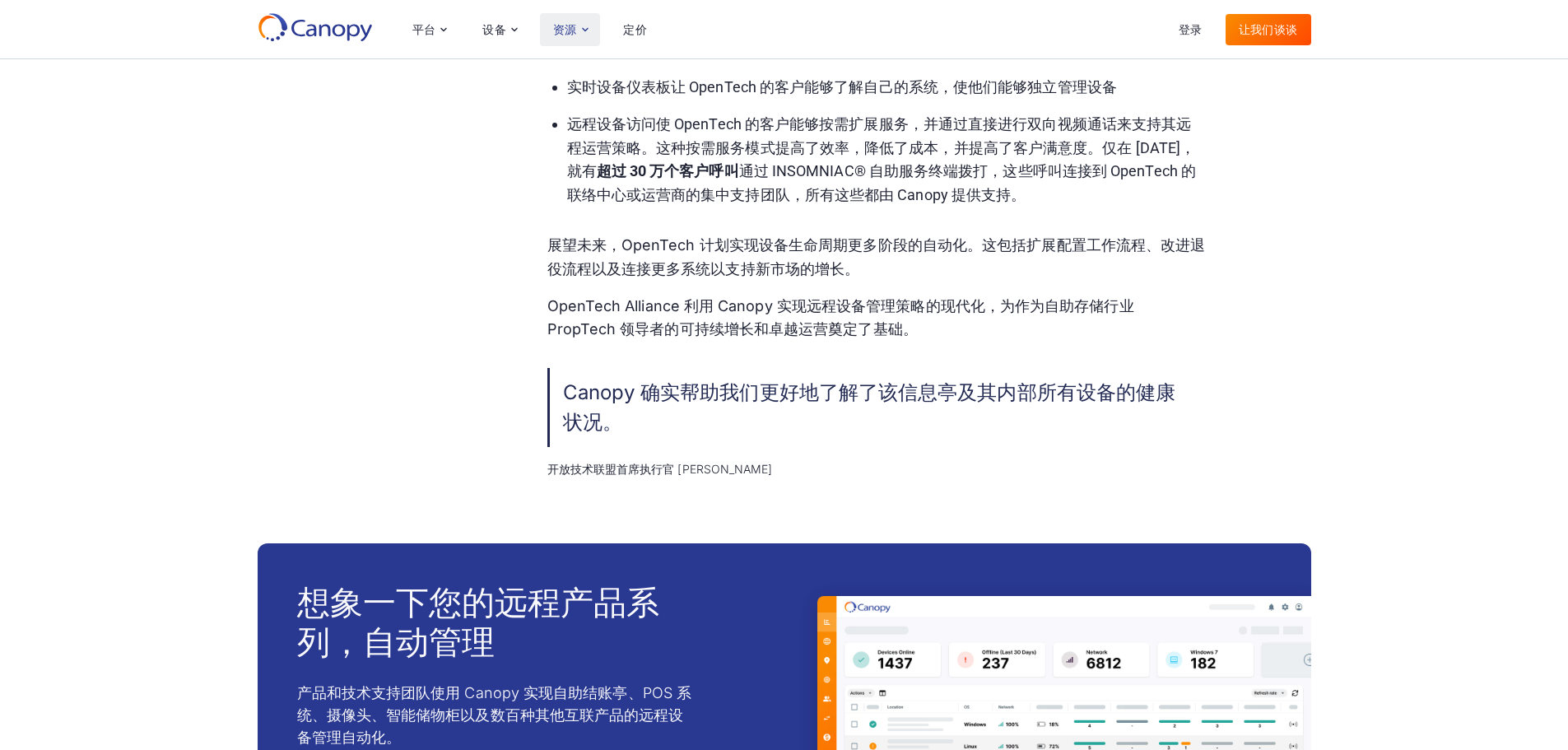
click at [587, 35] on icon at bounding box center [585, 29] width 13 height 13
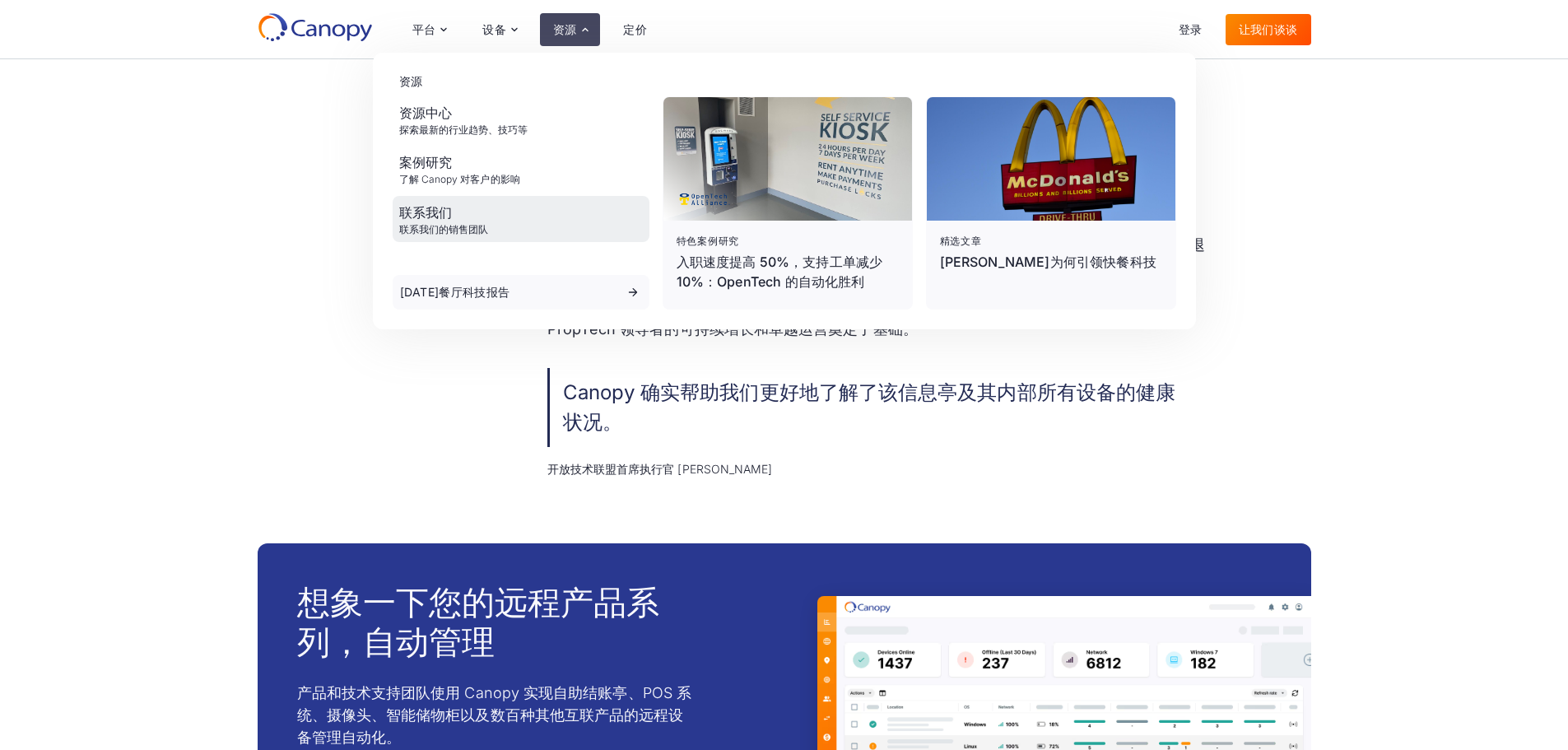
click at [474, 221] on div "联系我们" at bounding box center [444, 212] width 90 height 20
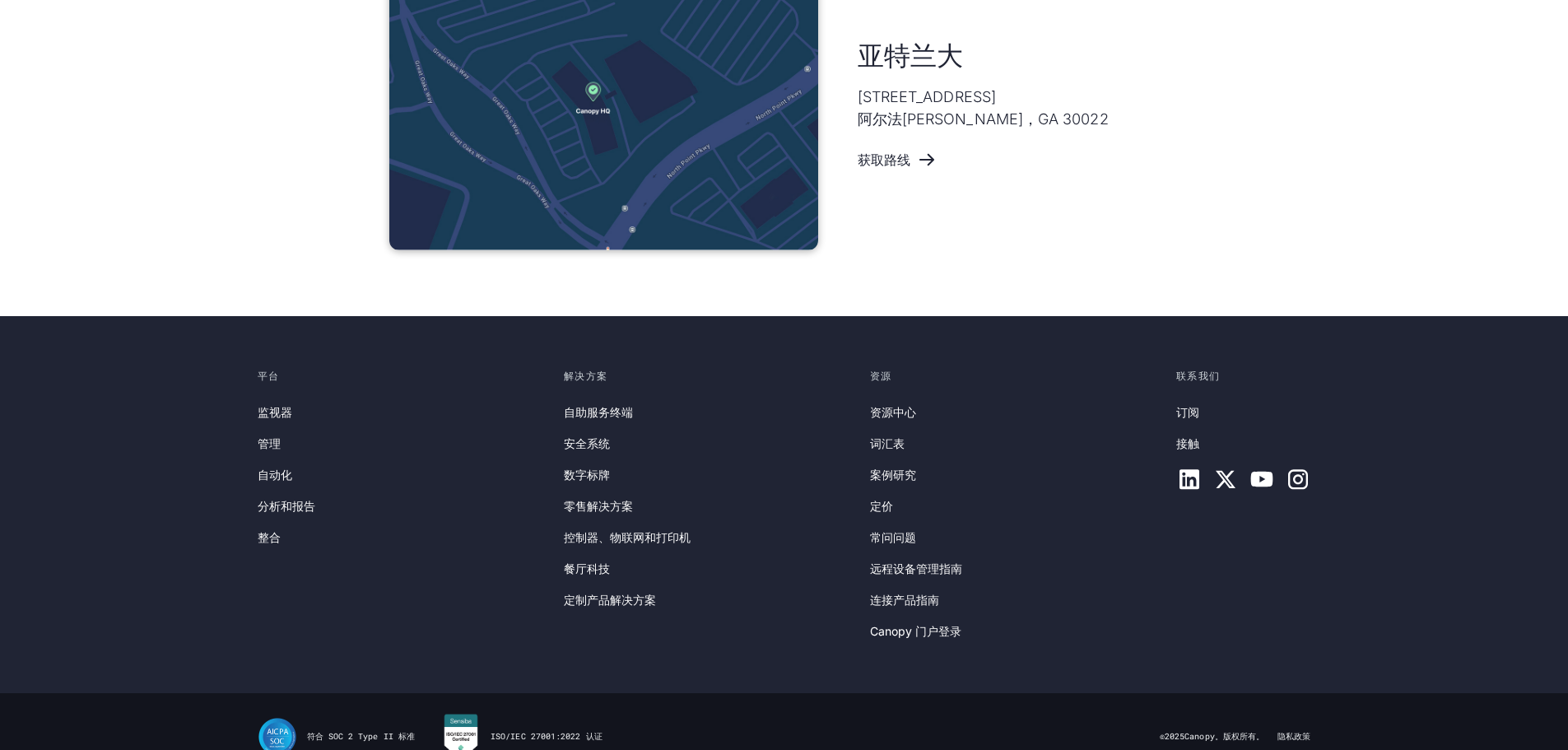
scroll to position [1131, 0]
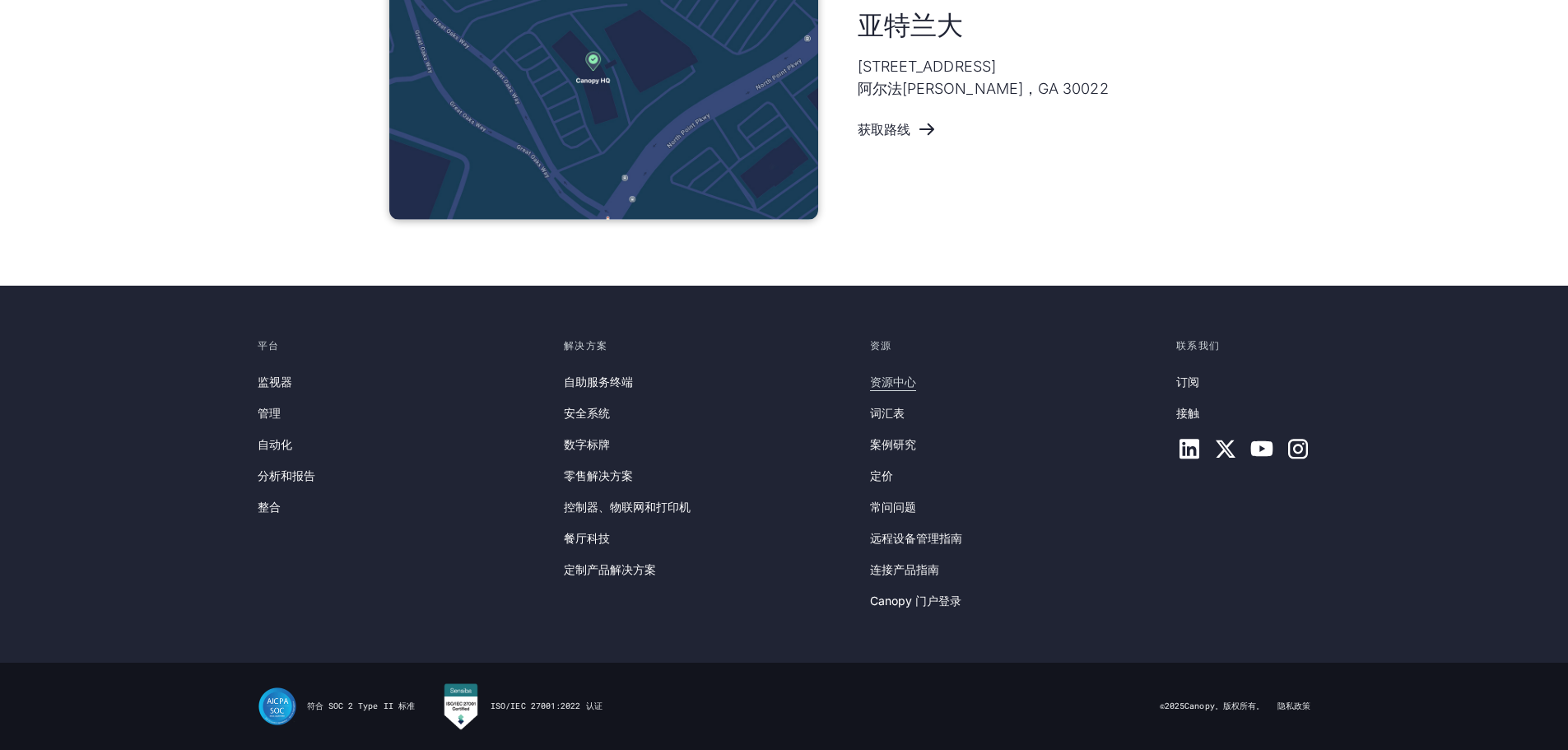
click at [894, 386] on font "资源中心" at bounding box center [892, 382] width 46 height 14
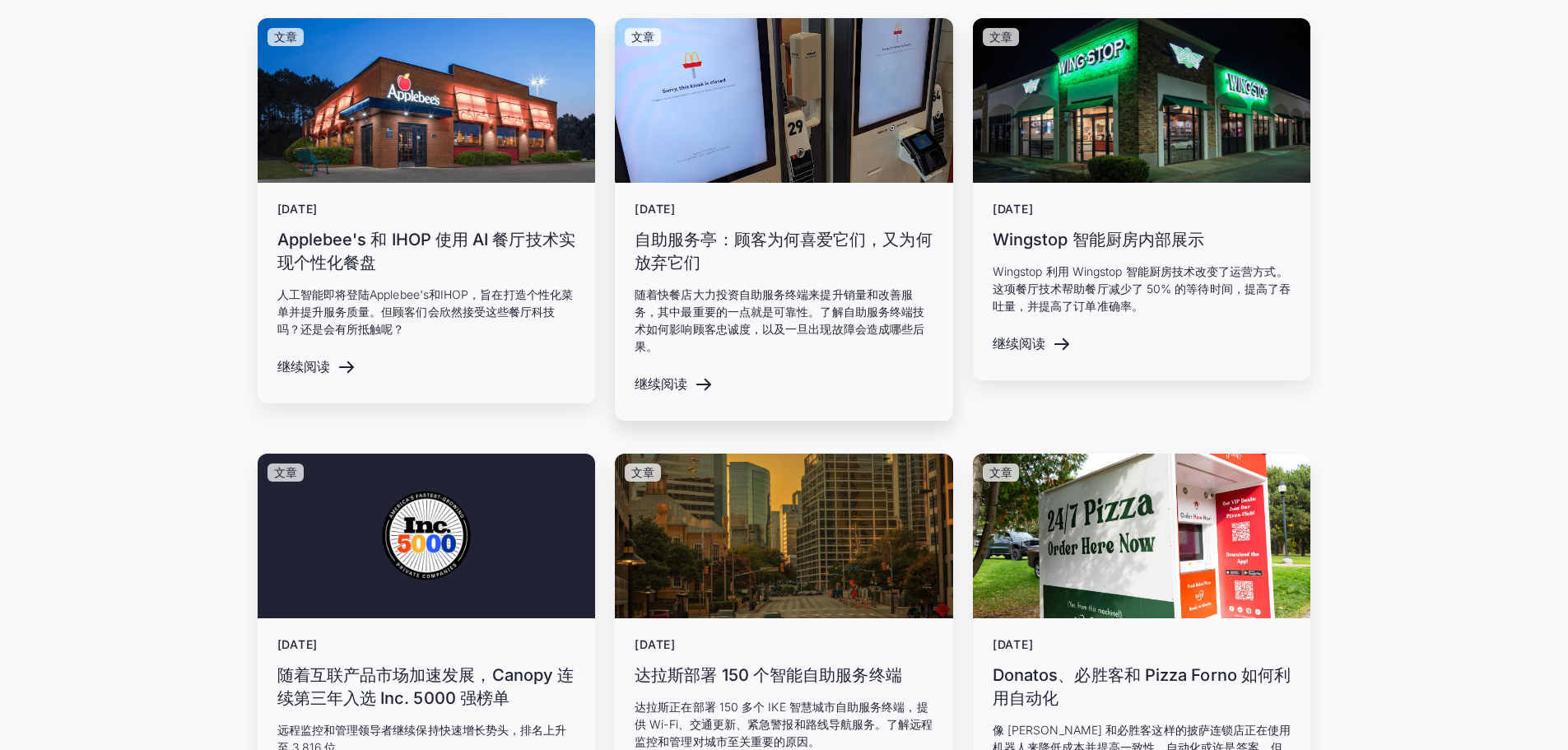
scroll to position [604, 0]
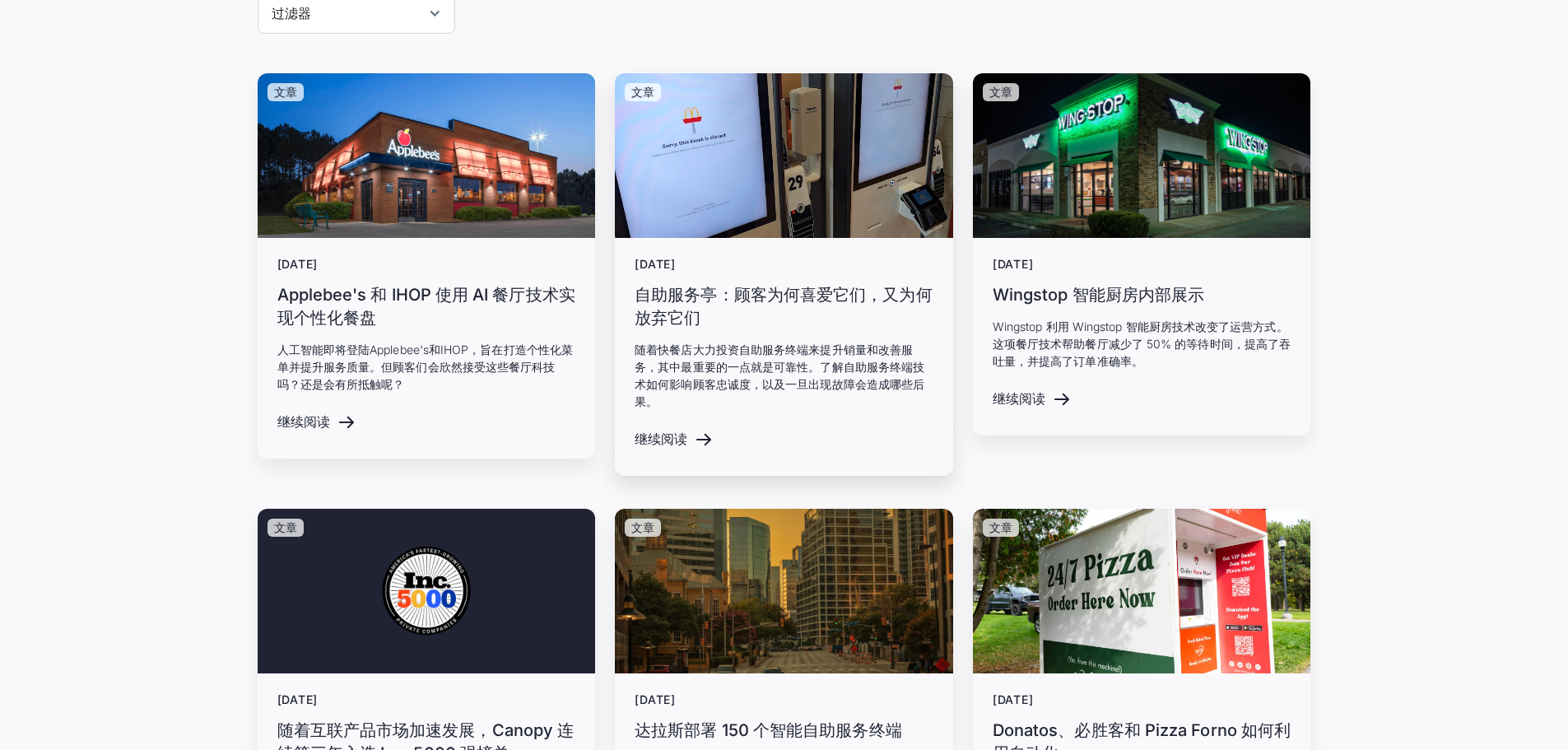
click at [836, 385] on font "随着快餐店大力投资自助服务终端来提升销量和改善服务，其中最重要的一点就是可靠性。了解自助服务终端技术如何影响顾客忠诚度，以及一旦出现故障会造成哪些后果。" at bounding box center [779, 375] width 290 height 65
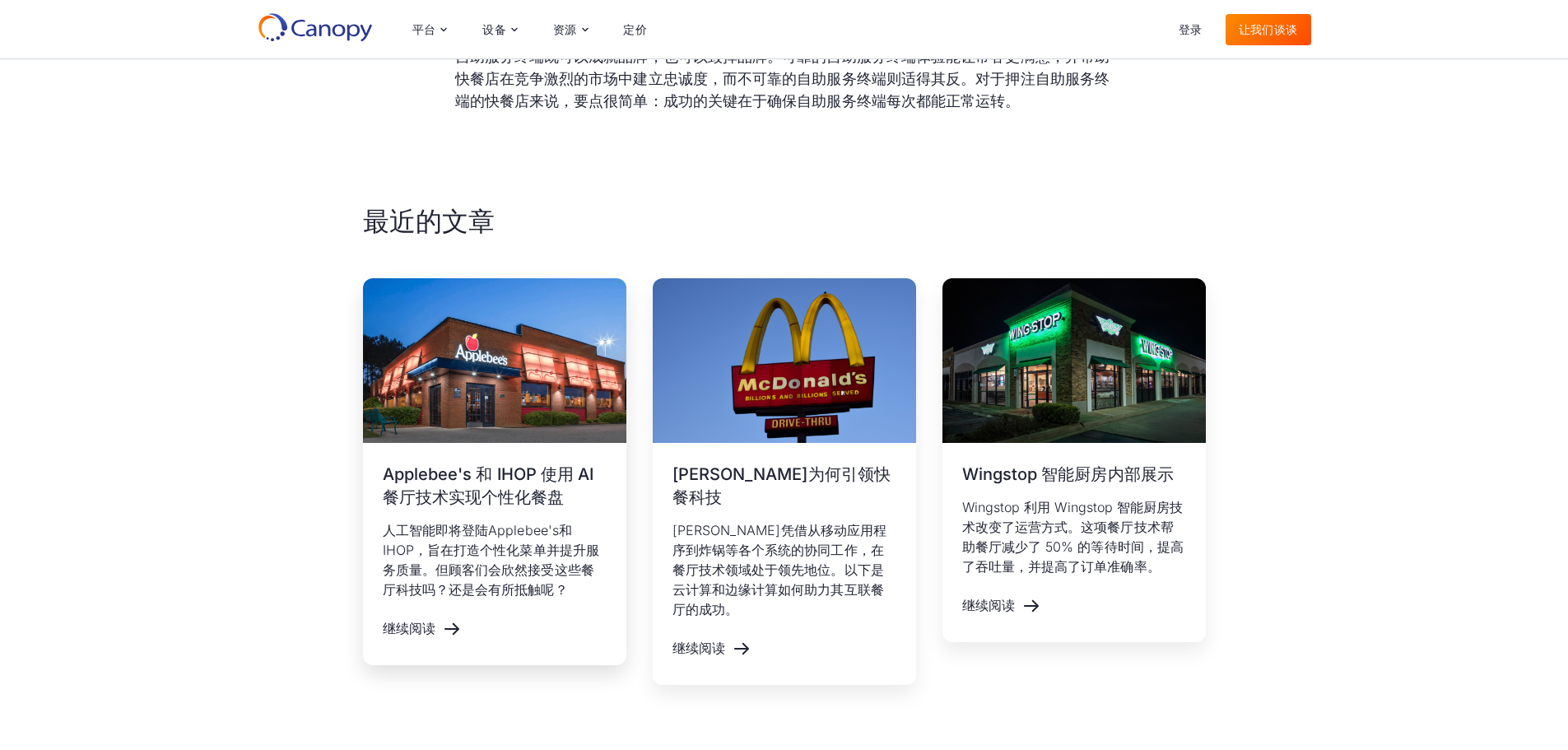
scroll to position [4528, 0]
